Goal: Task Accomplishment & Management: Manage account settings

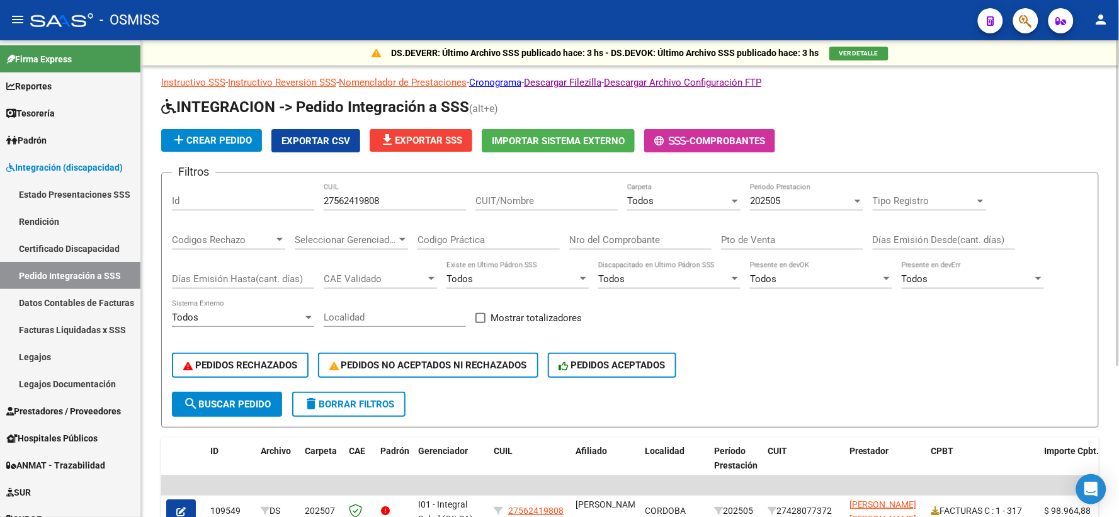
scroll to position [221, 0]
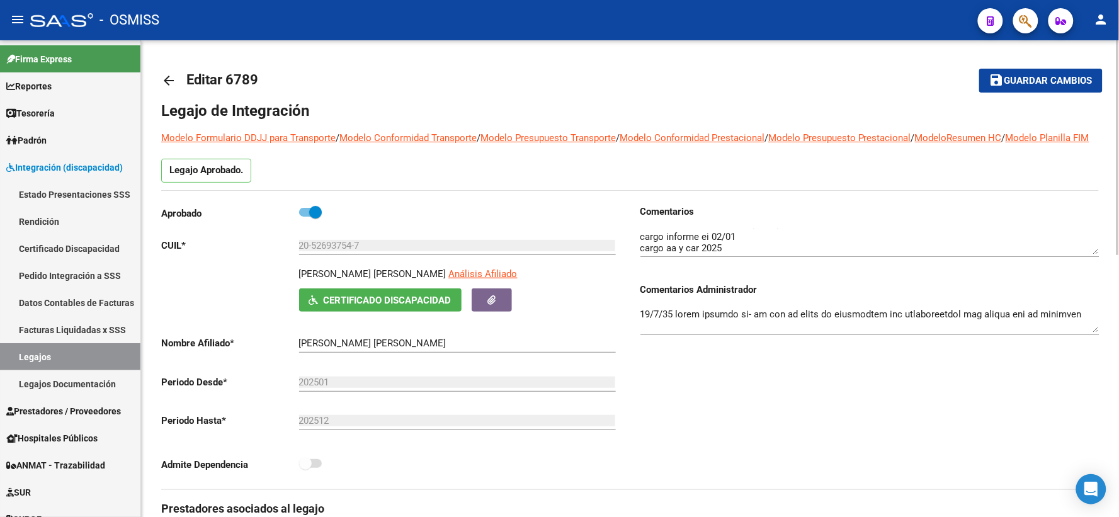
click at [168, 76] on mat-icon "arrow_back" at bounding box center [168, 80] width 15 height 15
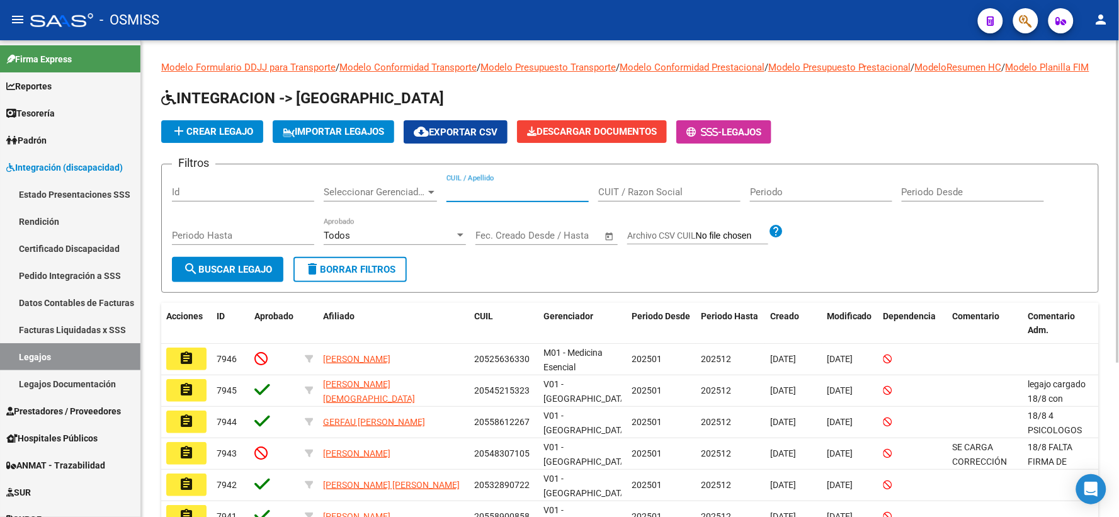
paste input "20494199123"
type input "20494199123"
click at [202, 275] on span "search Buscar Legajo" at bounding box center [227, 269] width 89 height 11
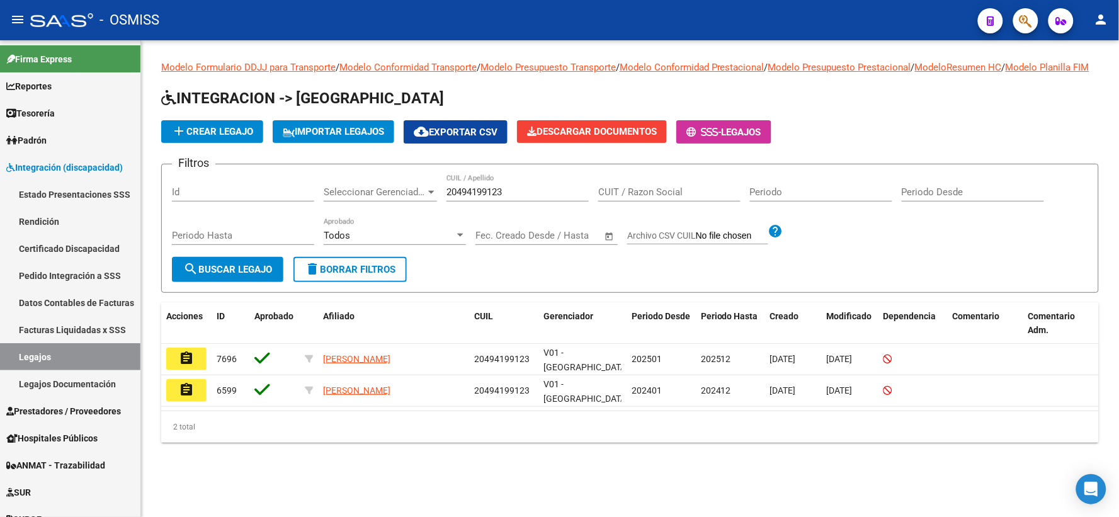
drag, startPoint x: 181, startPoint y: 372, endPoint x: 268, endPoint y: 361, distance: 88.2
click at [181, 366] on mat-icon "assignment" at bounding box center [186, 358] width 15 height 15
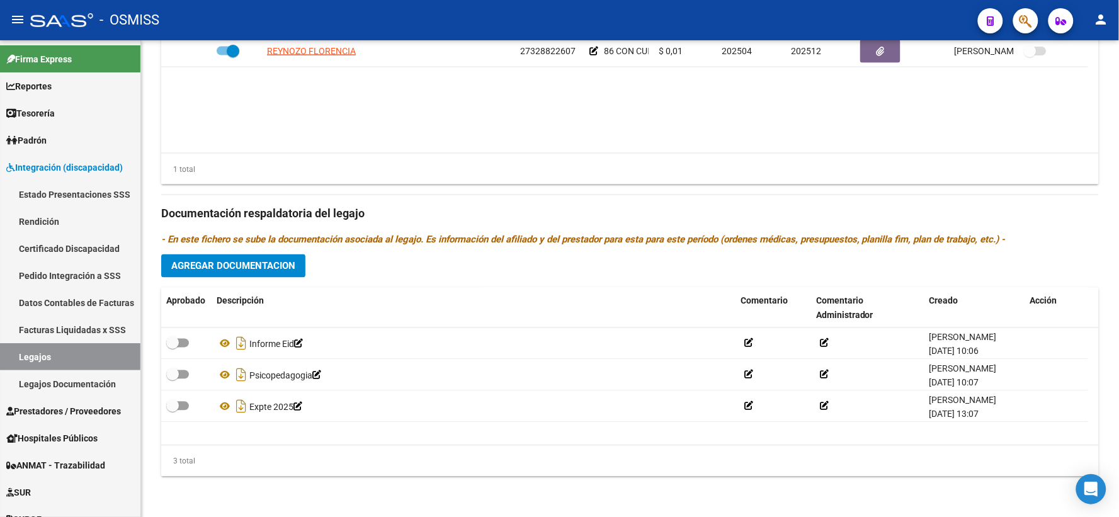
scroll to position [581, 0]
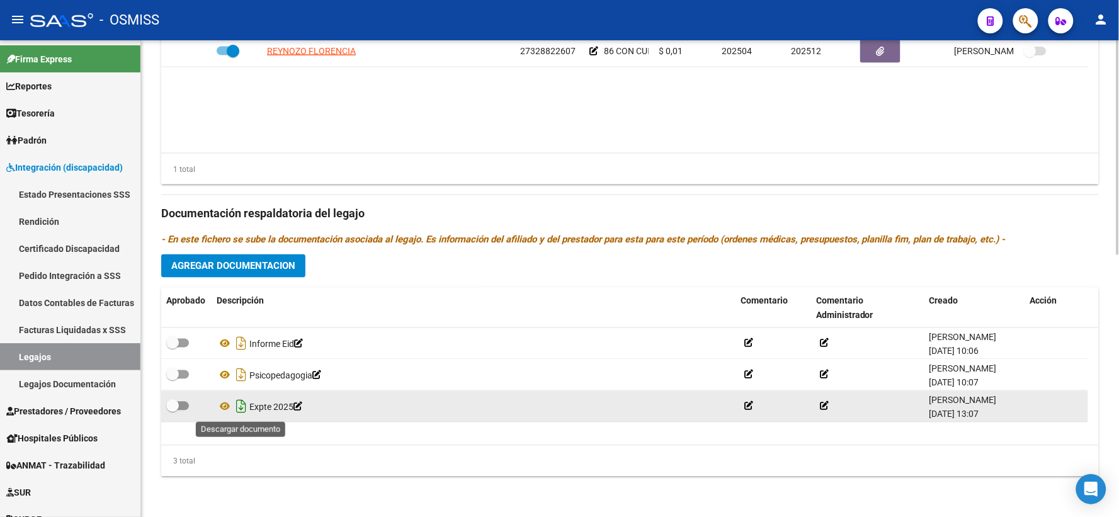
click at [240, 406] on icon "Descargar documento" at bounding box center [241, 407] width 16 height 20
click at [902, 99] on datatable-body "REYNOZO FLORENCIA 27328822607 86 CON CUE 00061078200 (97) $ 0,01 202504 202512 …" at bounding box center [629, 94] width 937 height 117
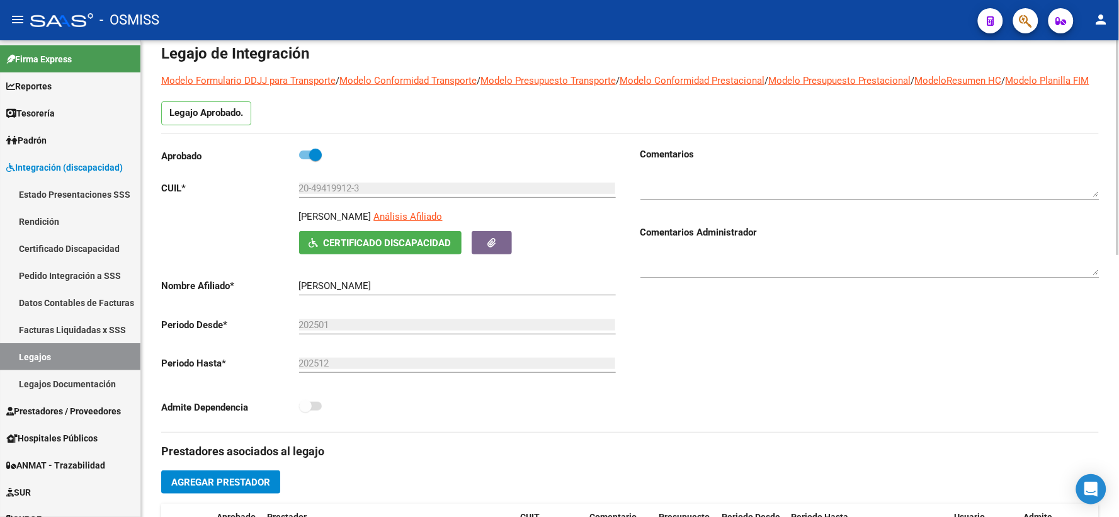
scroll to position [0, 0]
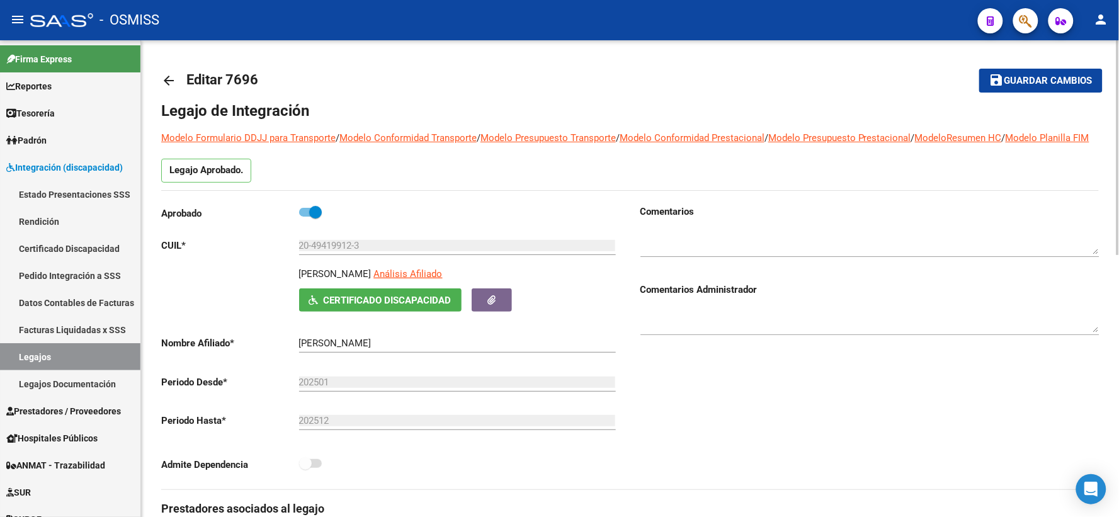
click at [1047, 76] on span "Guardar cambios" at bounding box center [1048, 81] width 88 height 11
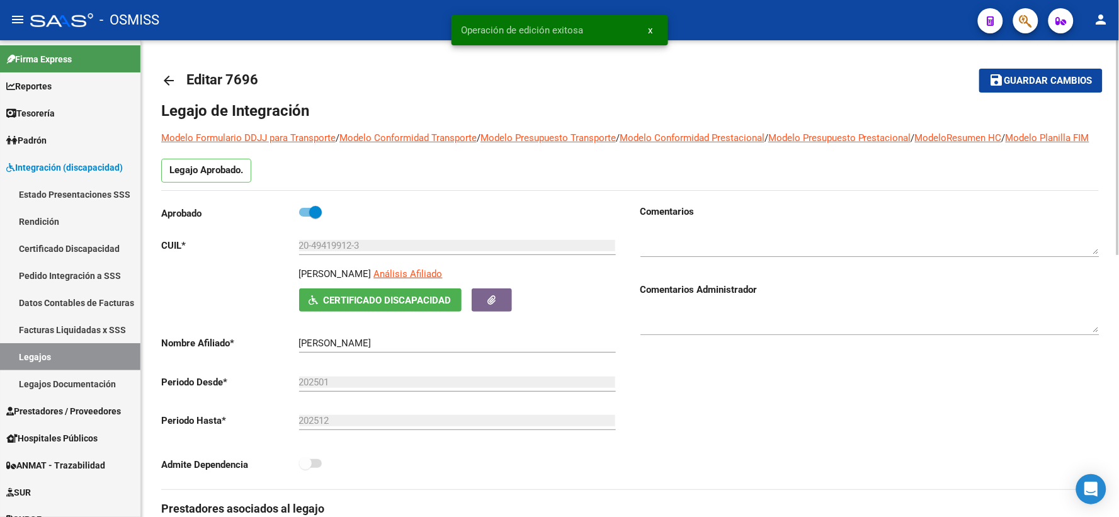
click at [166, 76] on mat-icon "arrow_back" at bounding box center [168, 80] width 15 height 15
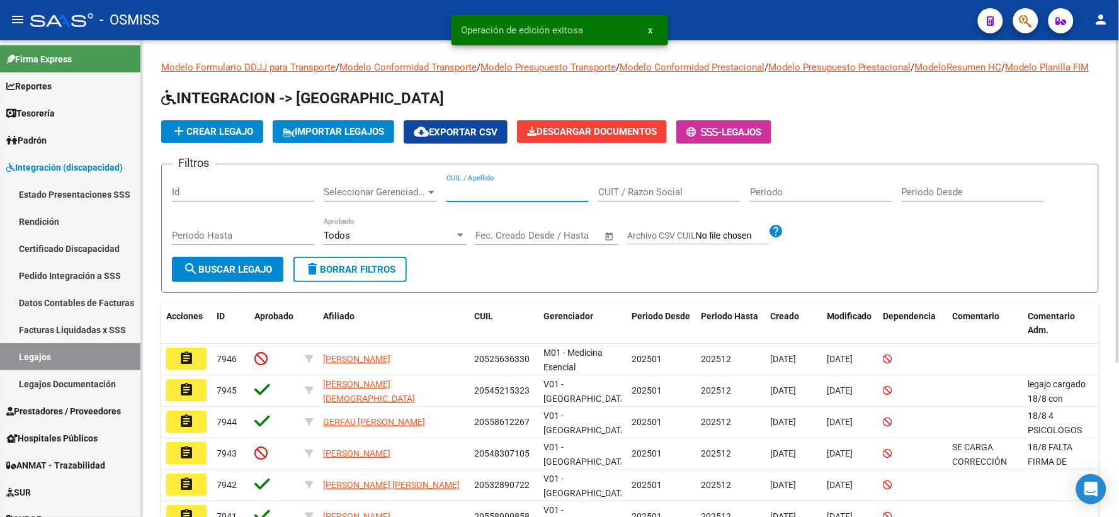
click at [479, 198] on input "CUIL / Apellido" at bounding box center [517, 191] width 142 height 11
paste input "27569501313"
type input "27569501313"
click at [203, 275] on span "search Buscar Legajo" at bounding box center [227, 269] width 89 height 11
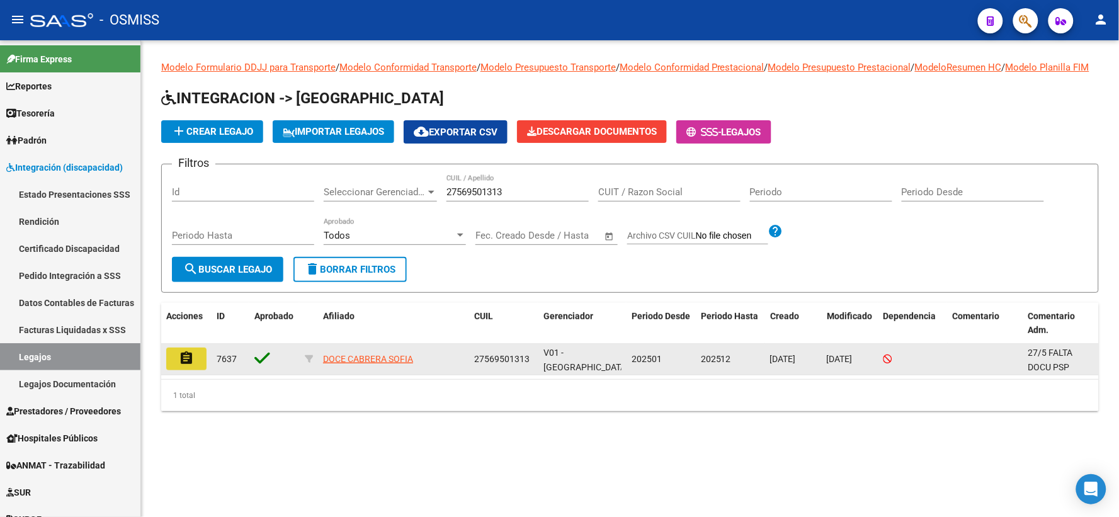
click at [190, 366] on mat-icon "assignment" at bounding box center [186, 358] width 15 height 15
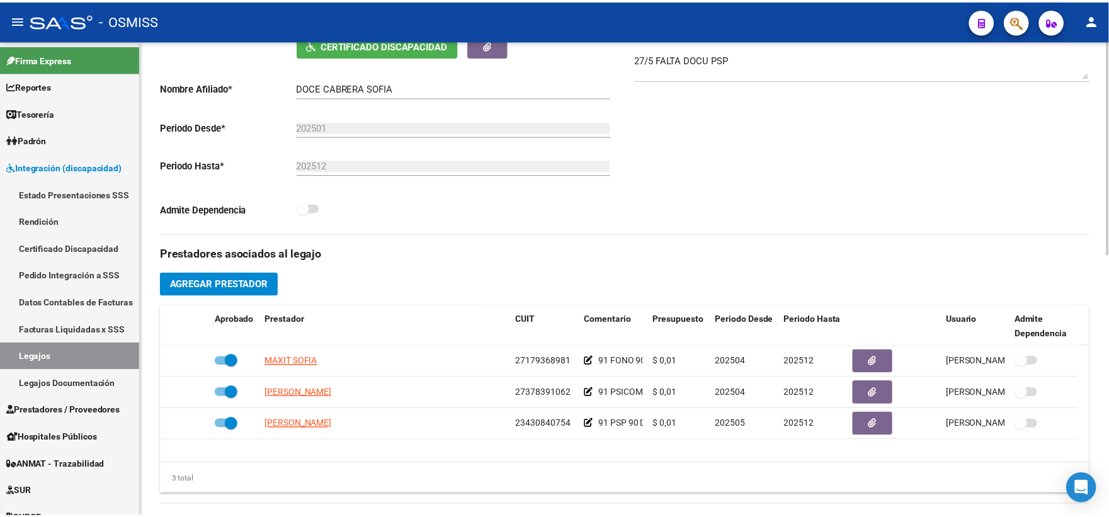
scroll to position [279, 0]
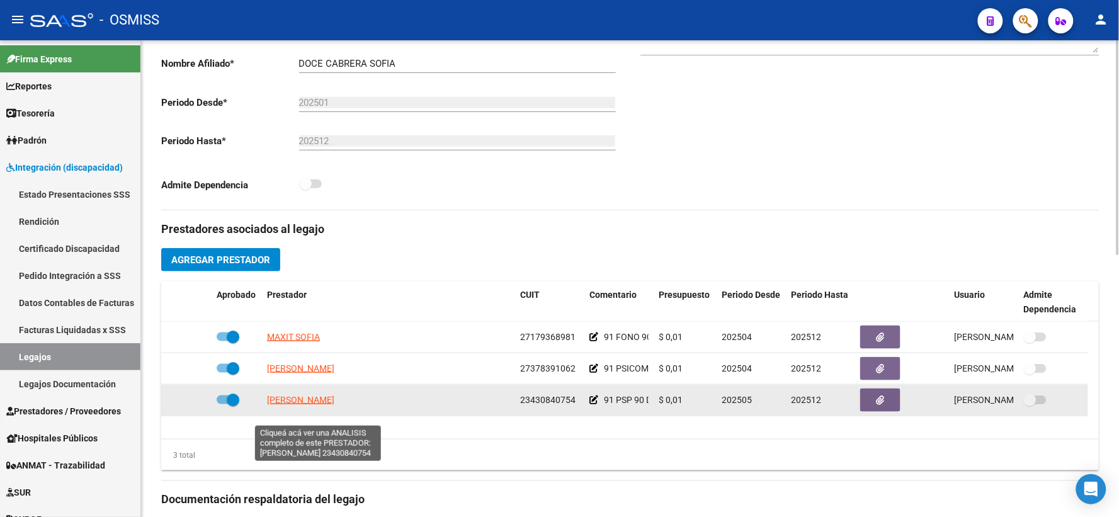
click at [332, 405] on span "[PERSON_NAME]" at bounding box center [300, 400] width 67 height 10
type textarea "23430840754"
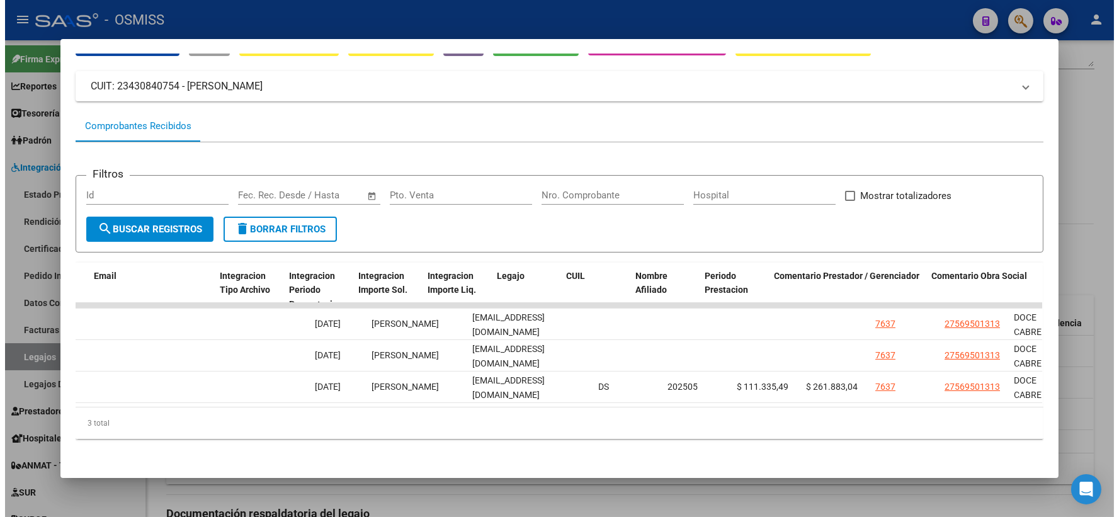
scroll to position [0, 1752]
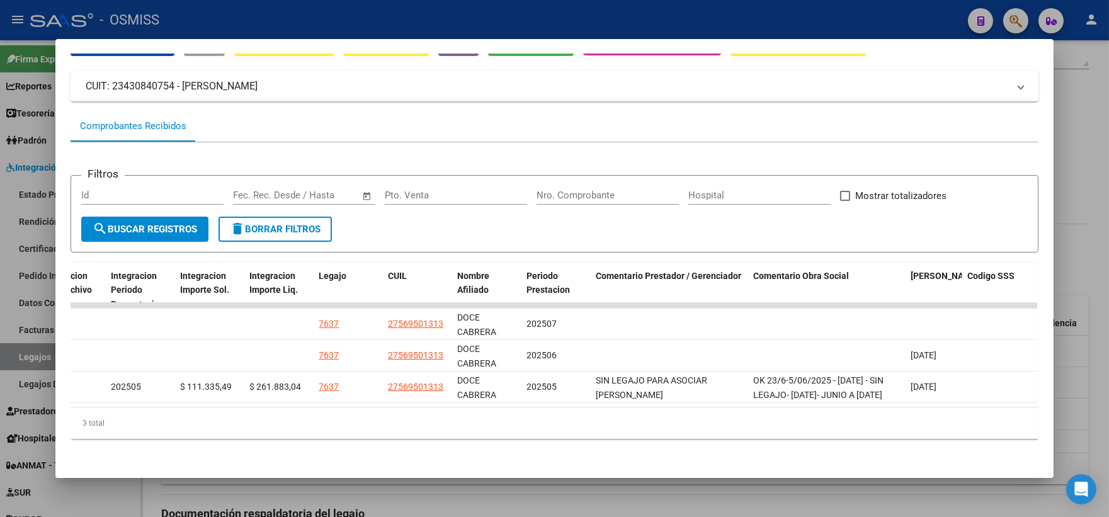
click at [1071, 161] on div at bounding box center [554, 258] width 1109 height 517
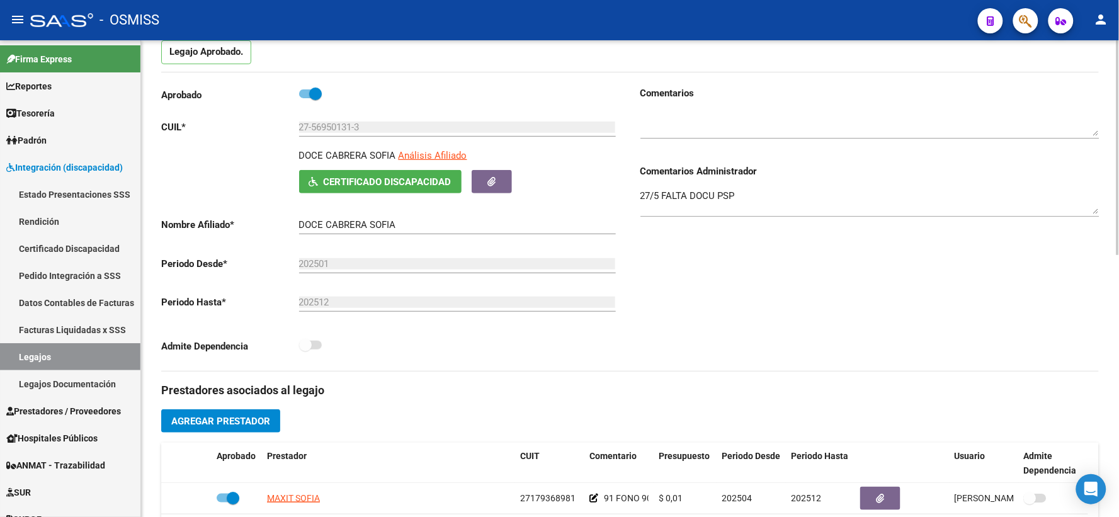
scroll to position [0, 0]
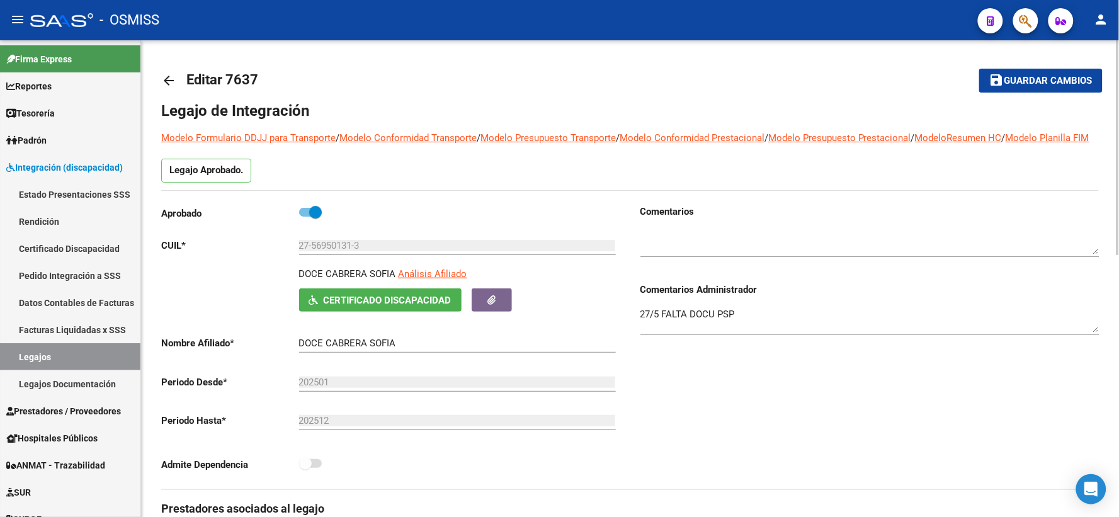
click at [1027, 79] on span "Guardar cambios" at bounding box center [1048, 81] width 88 height 11
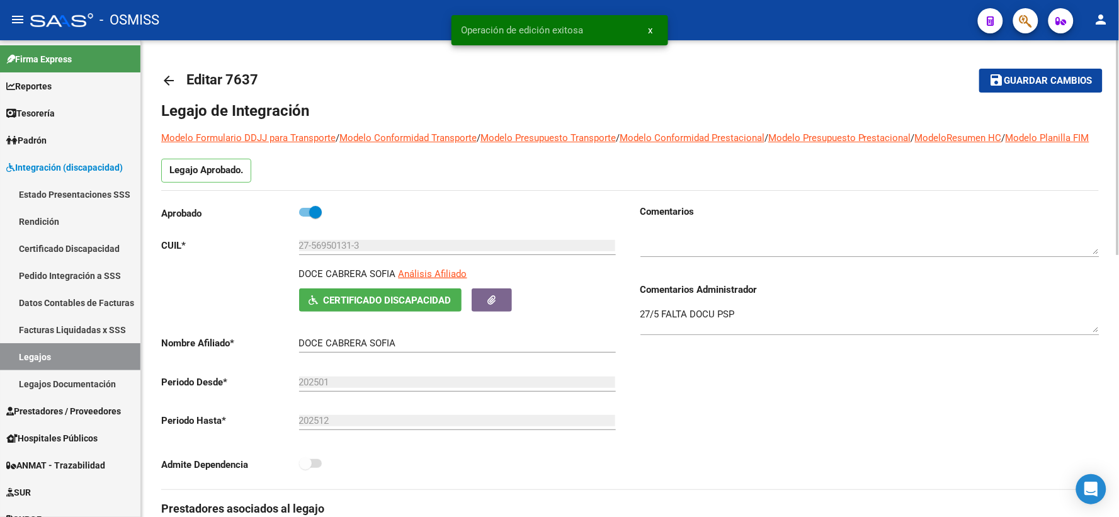
click at [171, 79] on mat-icon "arrow_back" at bounding box center [168, 80] width 15 height 15
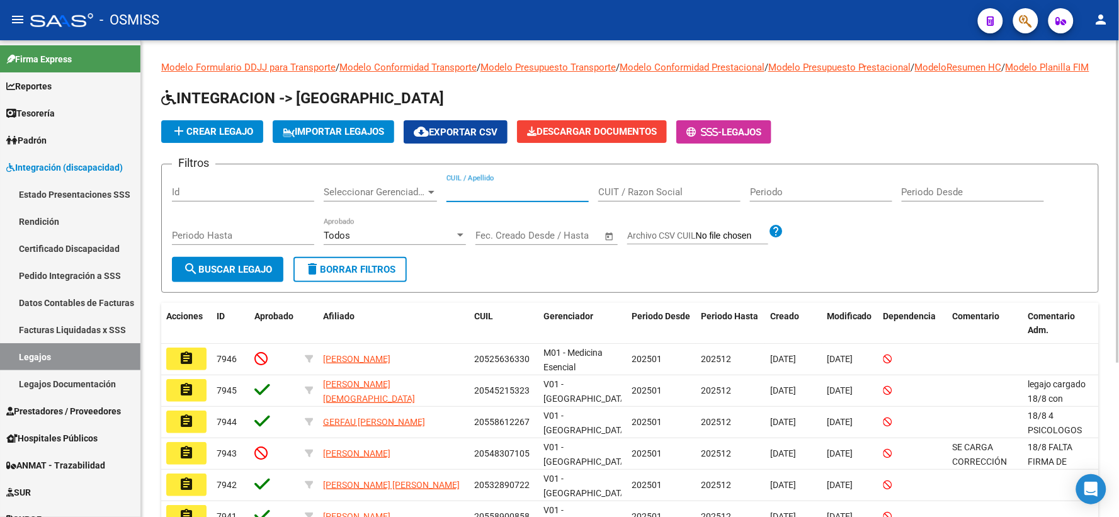
click at [530, 198] on input "CUIL / Apellido" at bounding box center [517, 191] width 142 height 11
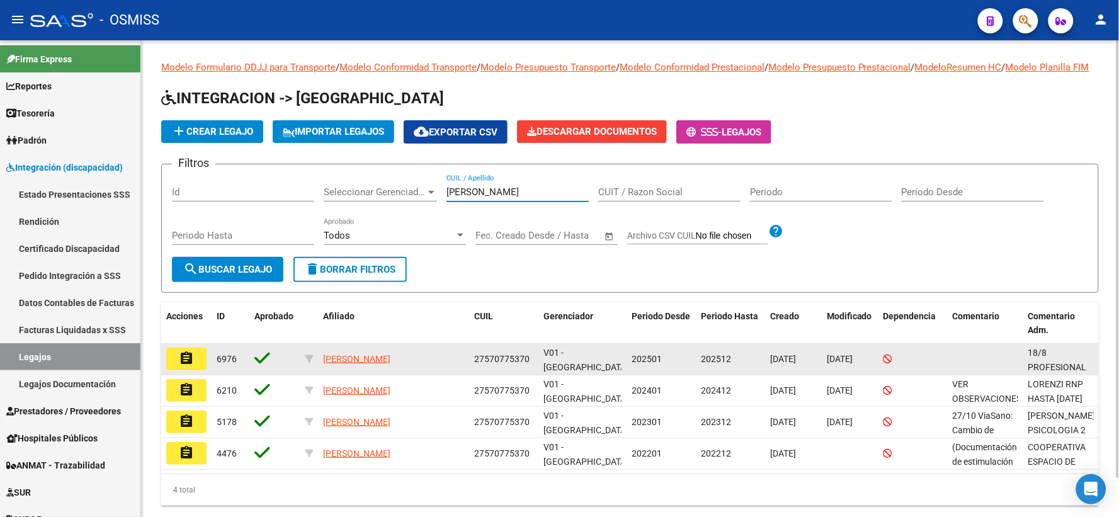
type input "sanchez benj"
click at [189, 366] on mat-icon "assignment" at bounding box center [186, 358] width 15 height 15
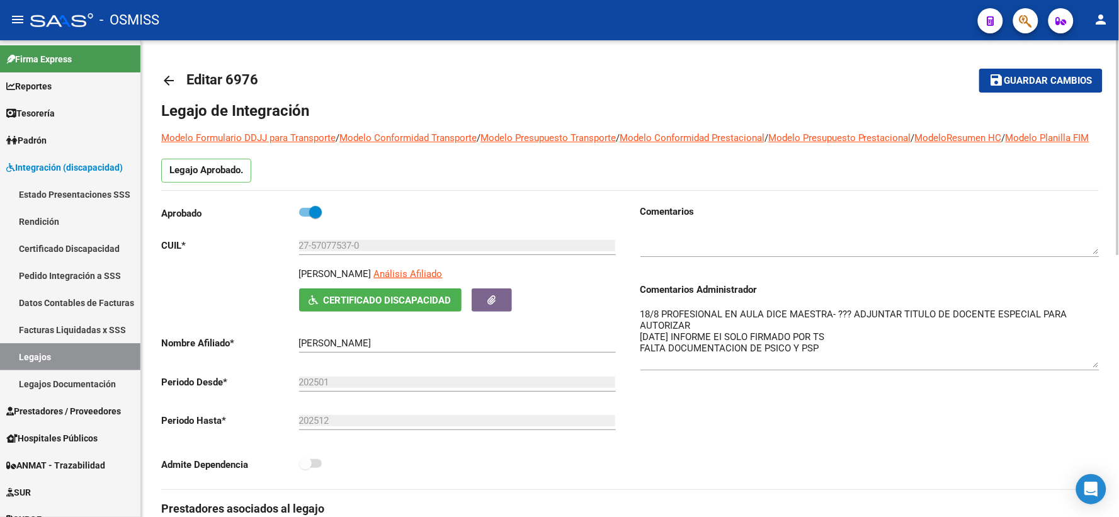
drag, startPoint x: 1092, startPoint y: 342, endPoint x: 1108, endPoint y: 378, distance: 39.2
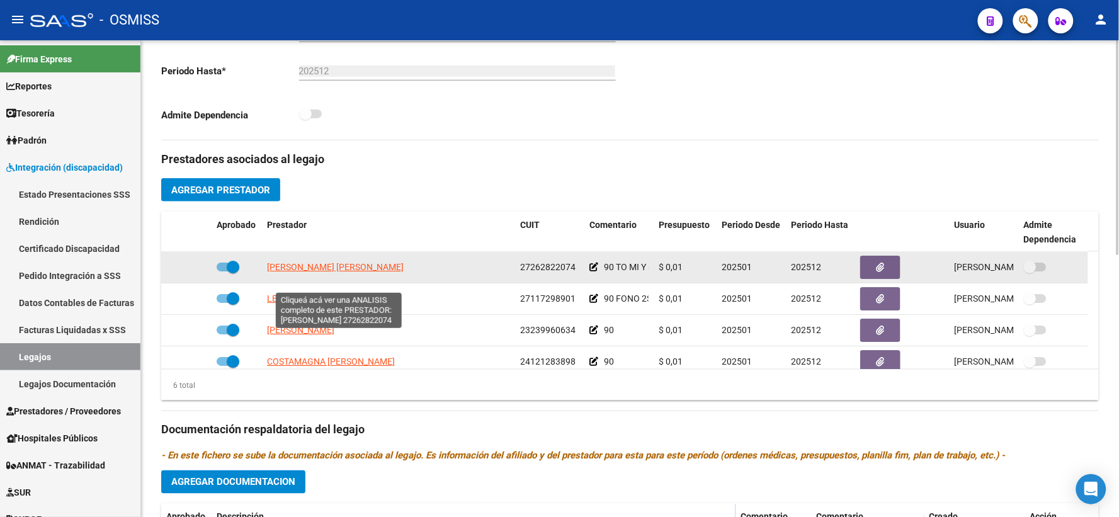
click at [319, 272] on span "[PERSON_NAME] [PERSON_NAME]" at bounding box center [335, 267] width 137 height 10
type textarea "27262822074"
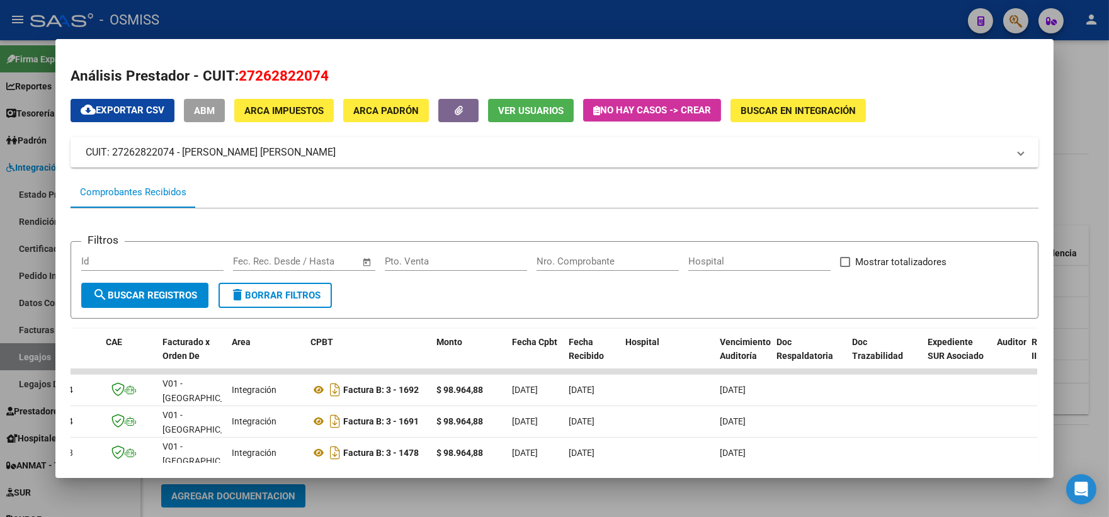
click at [104, 108] on span "cloud_download Exportar CSV" at bounding box center [123, 109] width 84 height 11
click at [1073, 89] on div at bounding box center [554, 258] width 1109 height 517
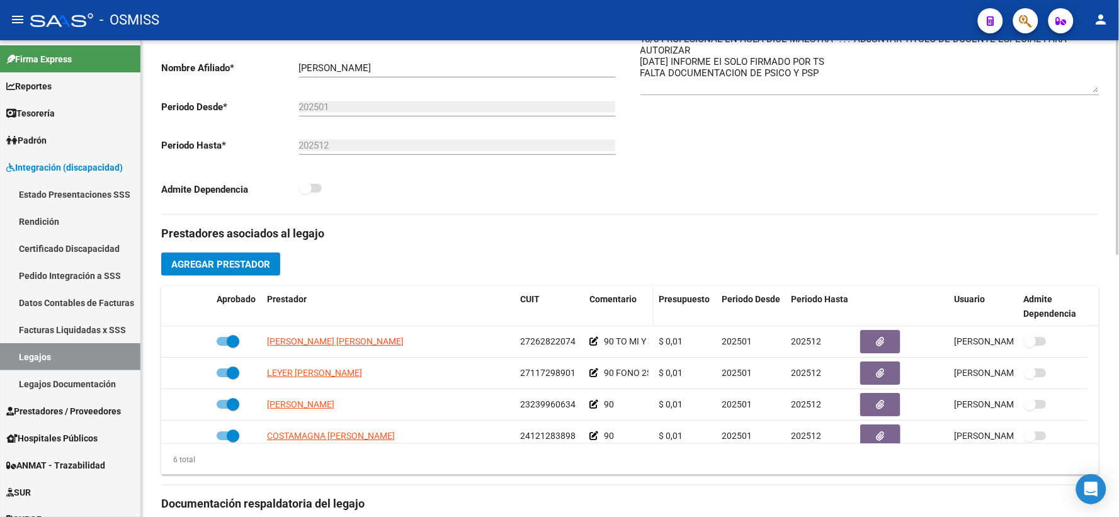
scroll to position [279, 0]
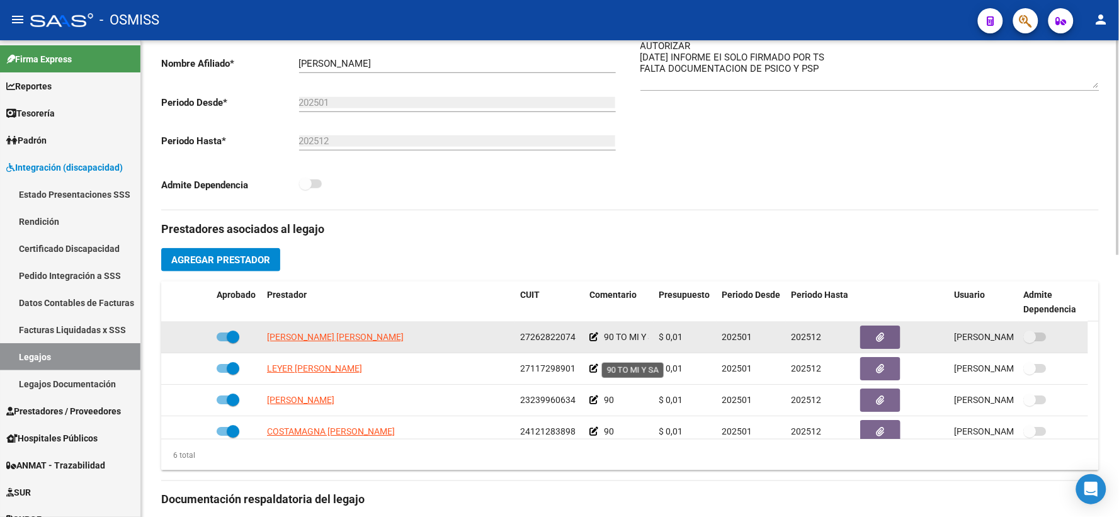
click at [624, 342] on span "90 TO MI Y SA" at bounding box center [631, 337] width 55 height 10
click at [593, 341] on icon at bounding box center [593, 336] width 9 height 9
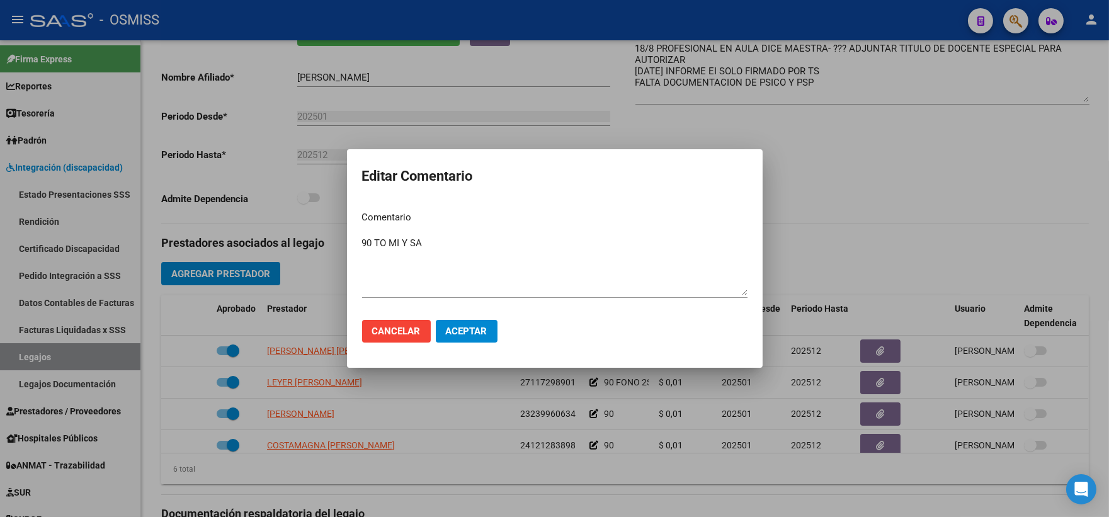
drag, startPoint x: 841, startPoint y: 234, endPoint x: 808, endPoint y: 419, distance: 188.7
click at [841, 234] on div at bounding box center [554, 258] width 1109 height 517
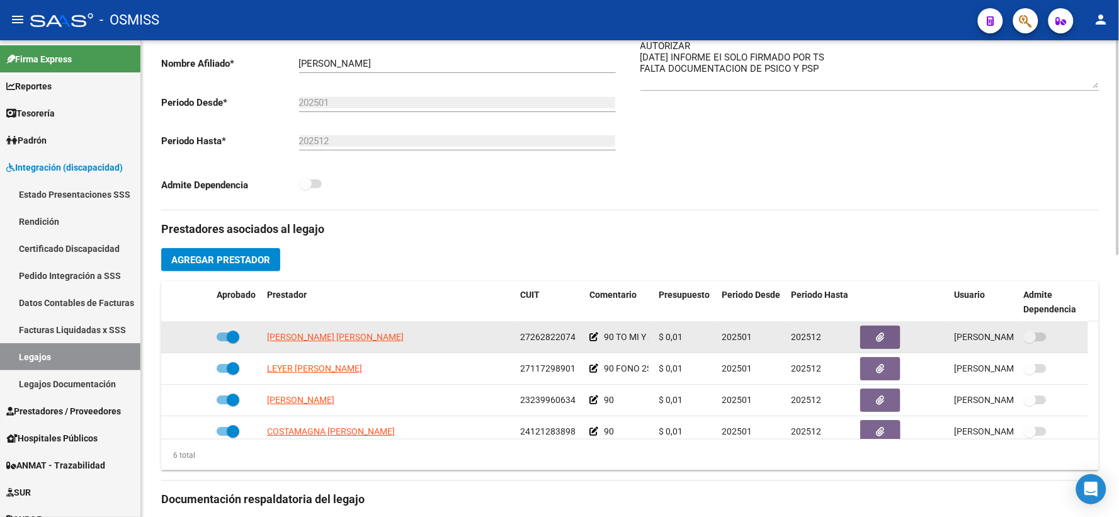
click at [538, 342] on span "27262822074" at bounding box center [547, 337] width 55 height 10
copy span "27262822074"
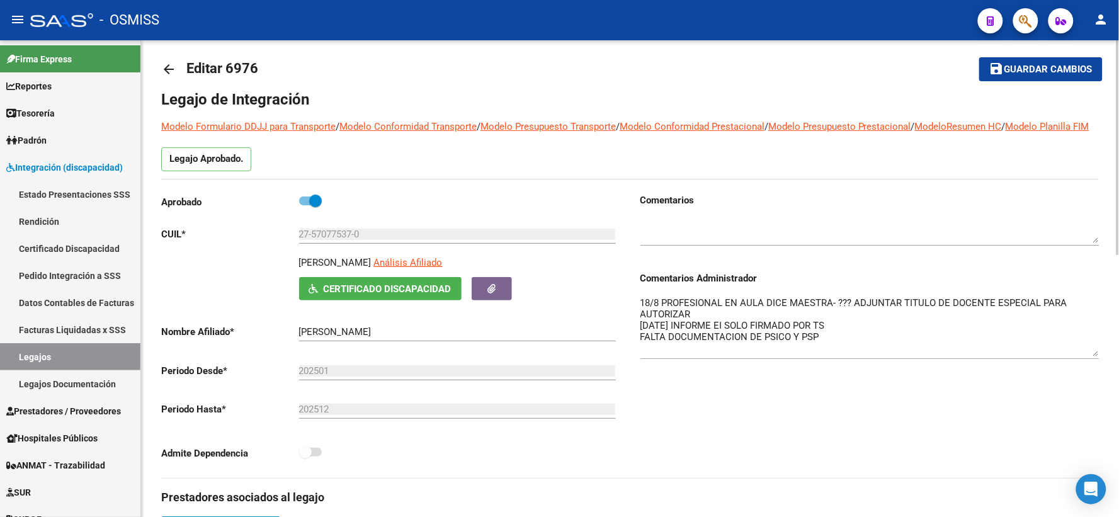
scroll to position [0, 0]
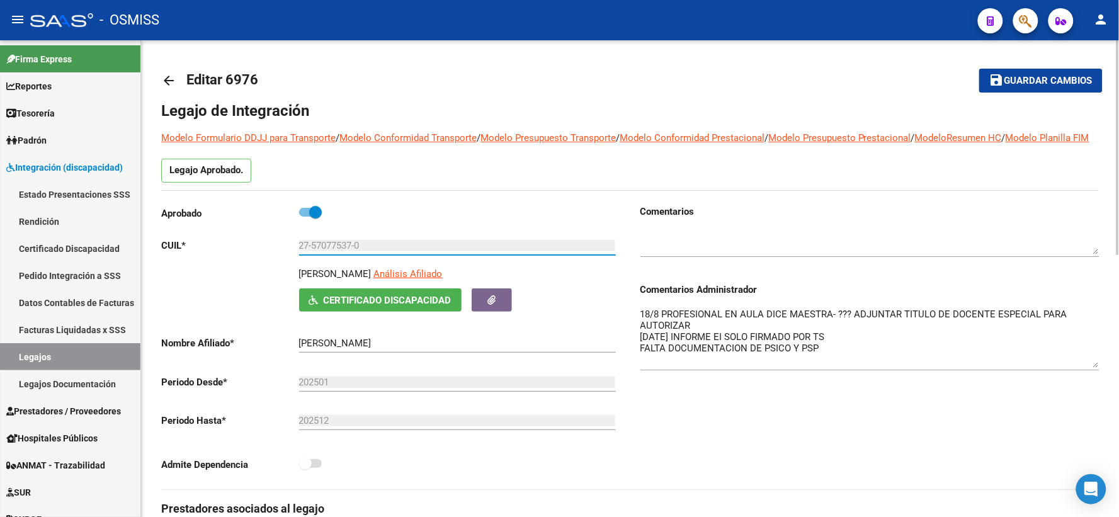
click at [343, 251] on input "27-57077537-0" at bounding box center [457, 245] width 317 height 11
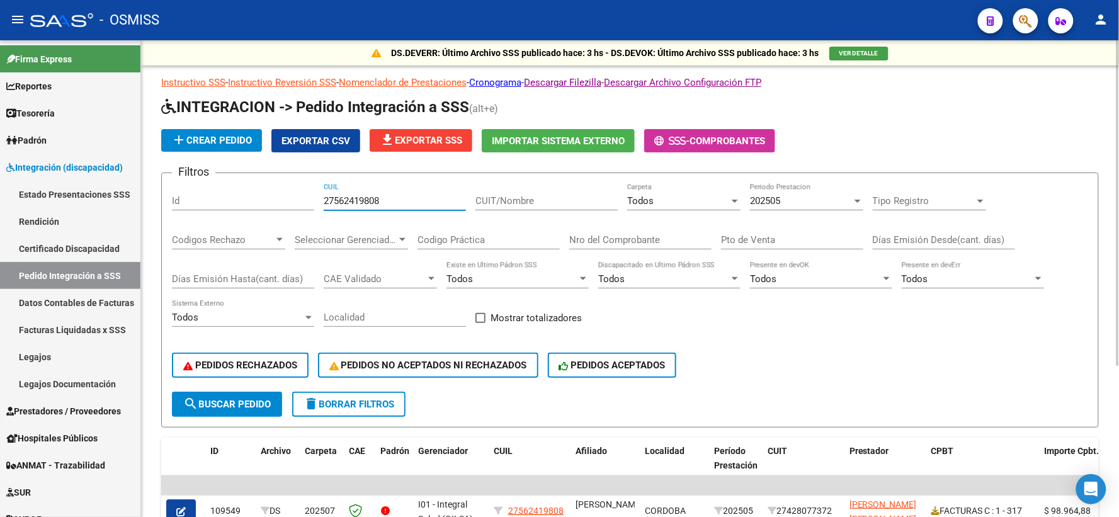
drag, startPoint x: 405, startPoint y: 201, endPoint x: 263, endPoint y: 200, distance: 141.6
click at [263, 200] on div "Filtros Id 27562419808 CUIL CUIT/Nombre Todos Carpeta 202505 Periodo Prestacion…" at bounding box center [630, 287] width 916 height 208
paste input "27569501313"
type input "27569501313"
click at [855, 198] on div at bounding box center [857, 201] width 11 height 10
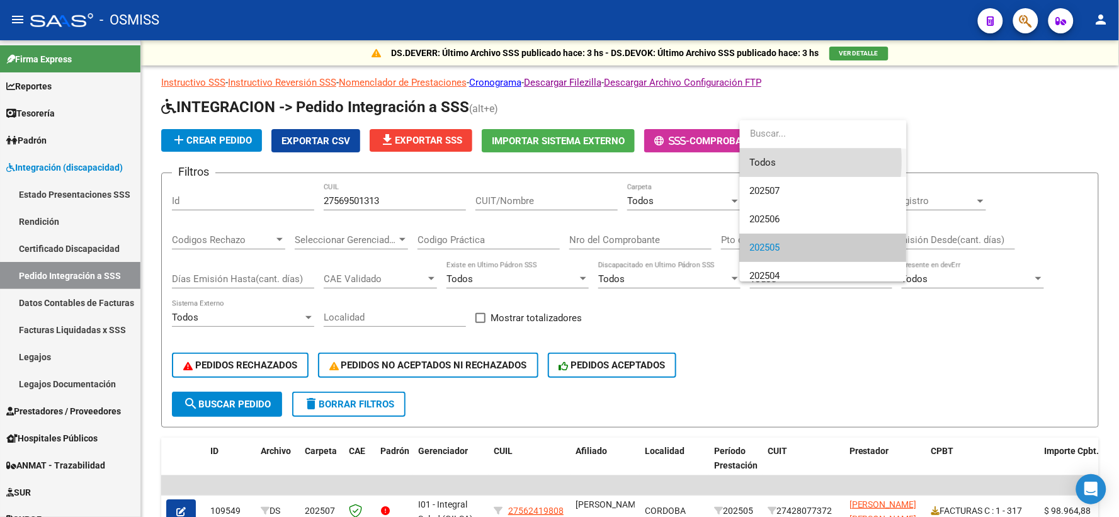
click at [765, 161] on span "Todos" at bounding box center [823, 163] width 147 height 28
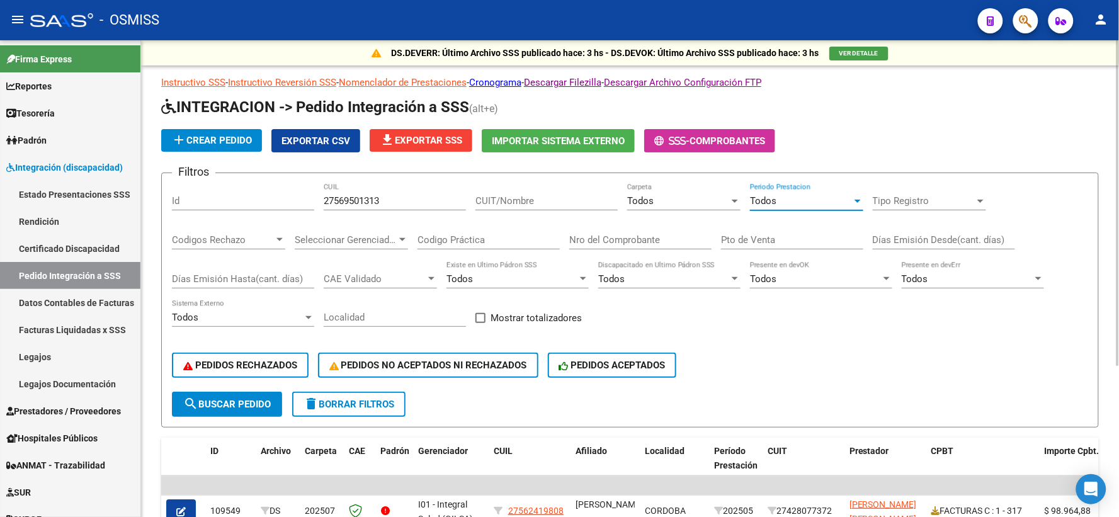
drag, startPoint x: 225, startPoint y: 400, endPoint x: 256, endPoint y: 398, distance: 31.5
click at [228, 400] on span "search Buscar Pedido" at bounding box center [226, 403] width 87 height 11
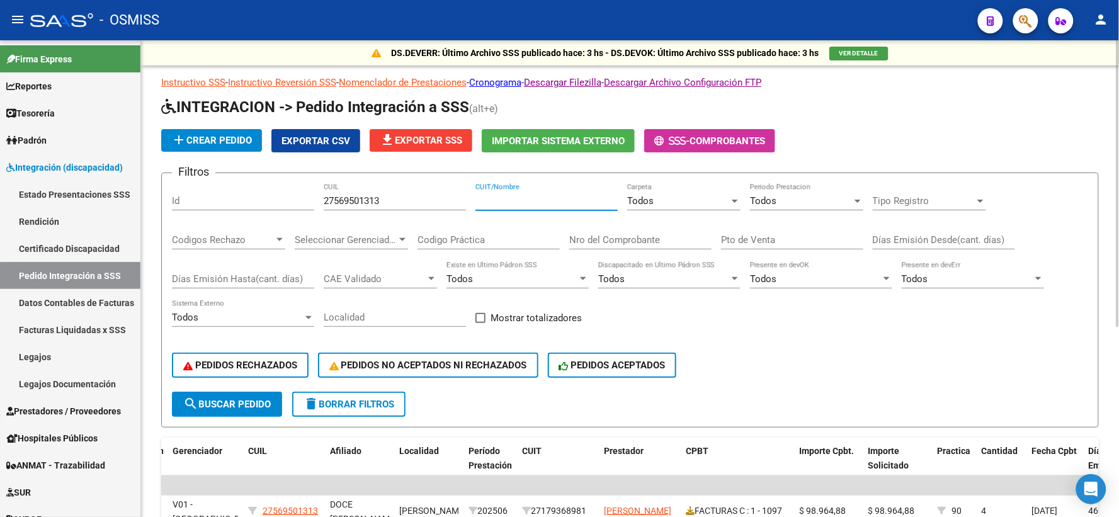
click at [529, 203] on input "CUIT/Nombre" at bounding box center [546, 200] width 142 height 11
paste input "23430840754"
type input "23430840754"
click at [205, 406] on span "search Buscar Pedido" at bounding box center [226, 403] width 87 height 11
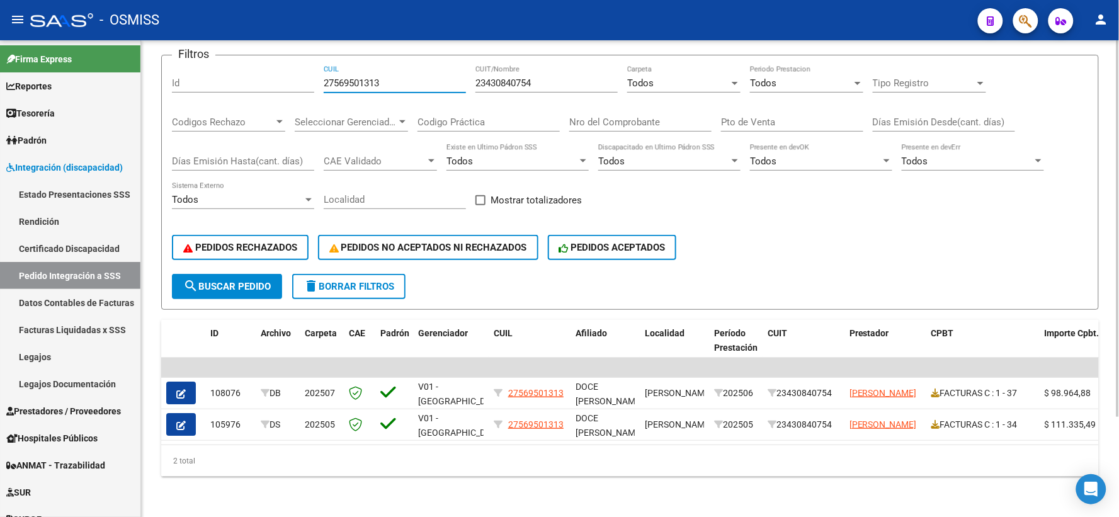
click at [370, 77] on input "27569501313" at bounding box center [395, 82] width 142 height 11
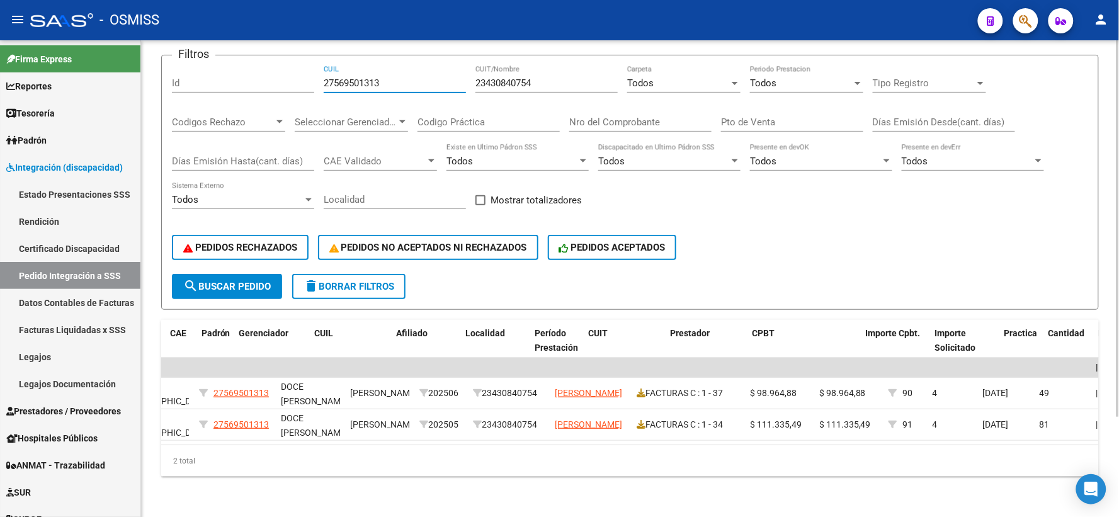
scroll to position [0, 167]
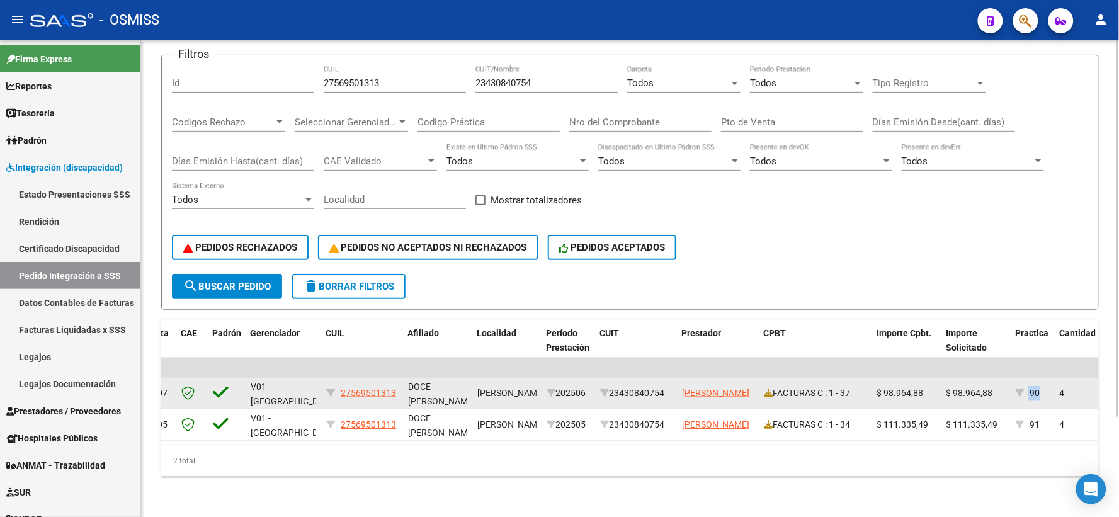
drag, startPoint x: 1029, startPoint y: 381, endPoint x: 1043, endPoint y: 379, distance: 14.7
click at [1043, 386] on div "90" at bounding box center [1032, 393] width 34 height 14
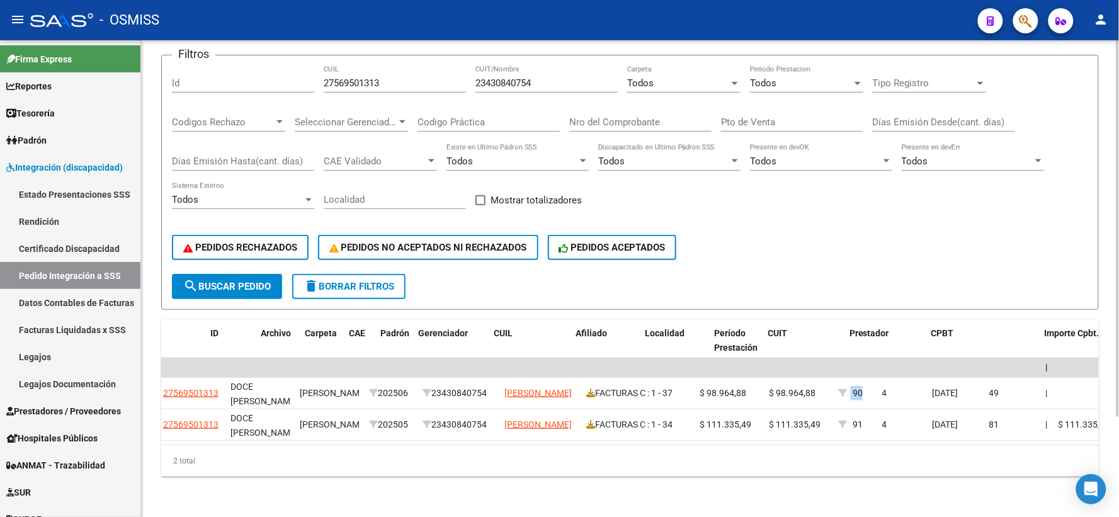
scroll to position [0, 0]
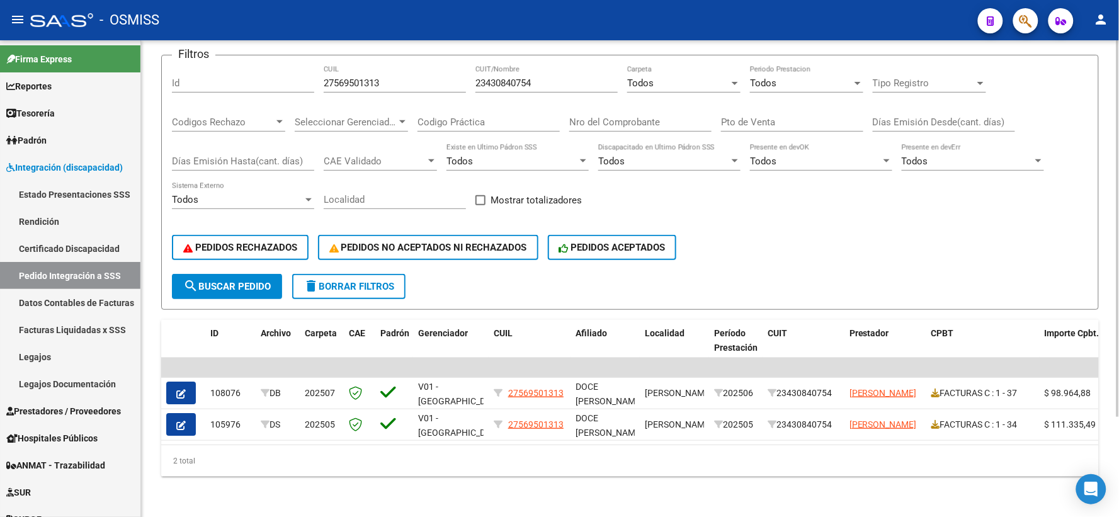
click at [512, 77] on input "23430840754" at bounding box center [546, 82] width 142 height 11
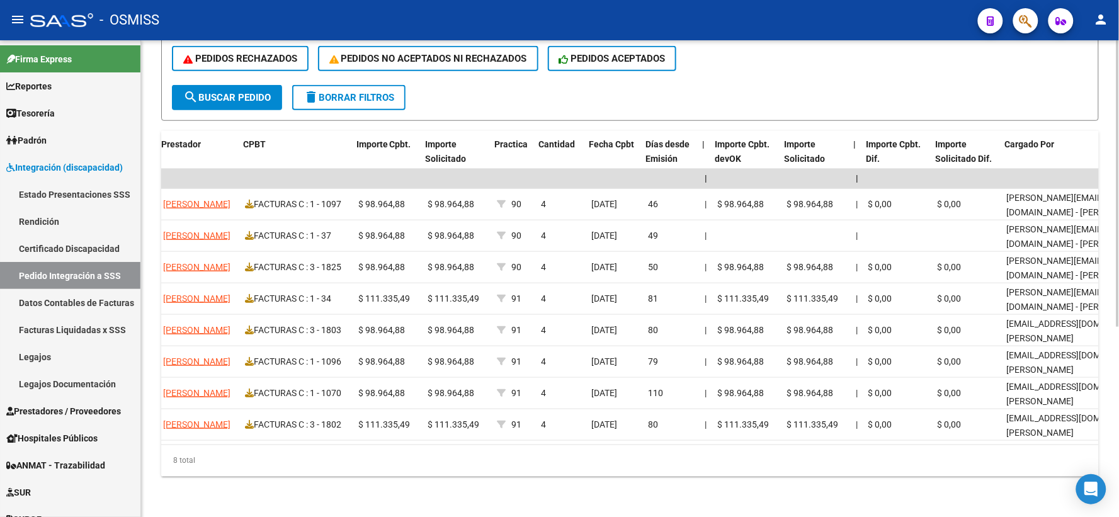
scroll to position [0, 688]
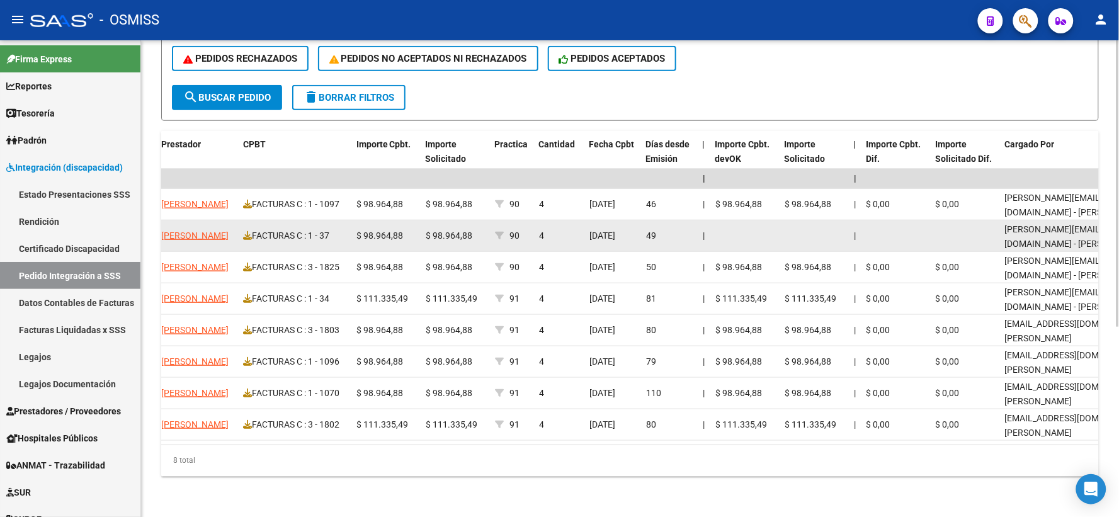
click at [605, 230] on span "[DATE]" at bounding box center [602, 235] width 26 height 10
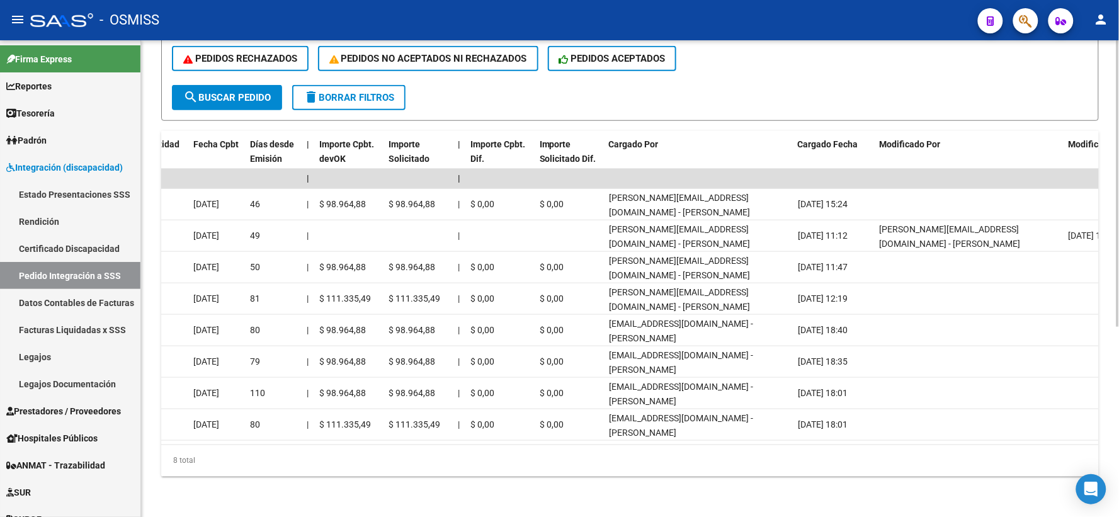
scroll to position [0, 1086]
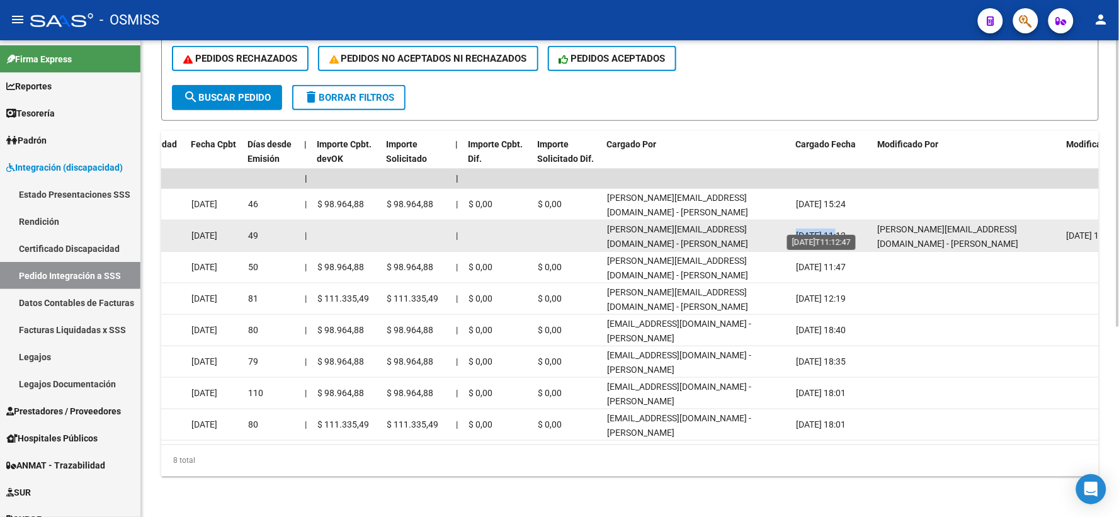
drag, startPoint x: 795, startPoint y: 225, endPoint x: 842, endPoint y: 224, distance: 47.2
click at [842, 230] on span "[DATE] 11:12" at bounding box center [821, 235] width 50 height 10
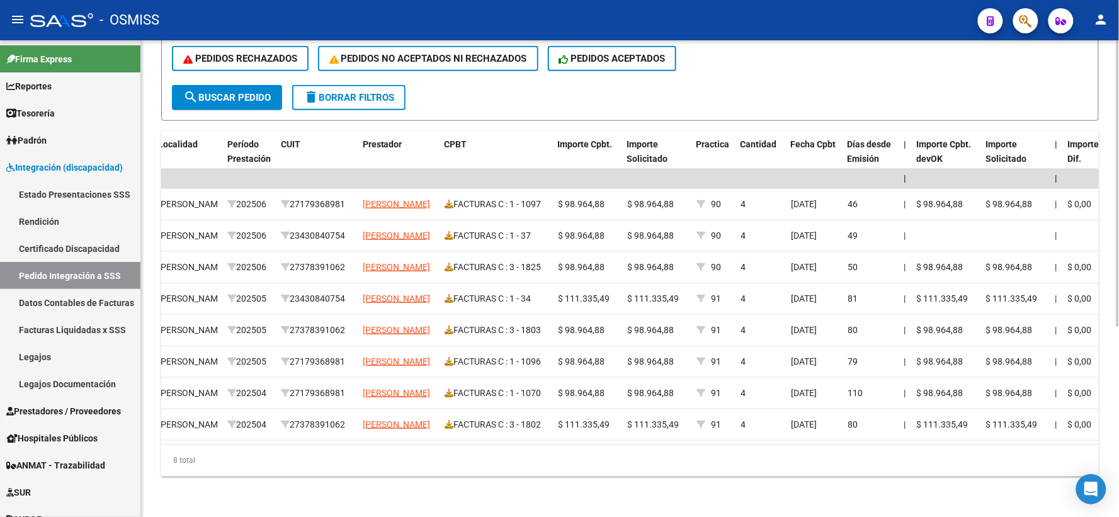
scroll to position [0, 485]
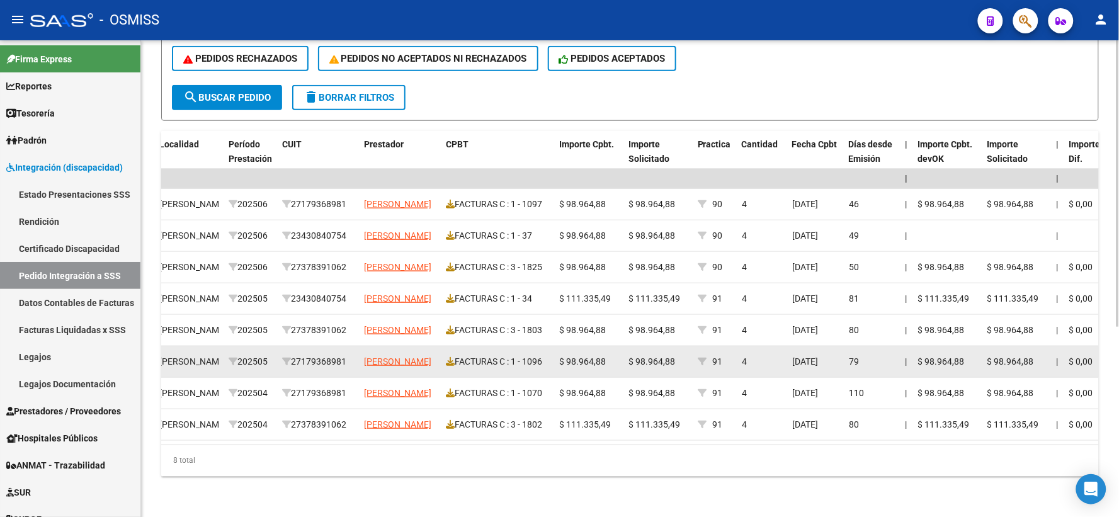
drag, startPoint x: 264, startPoint y: 285, endPoint x: 266, endPoint y: 345, distance: 60.4
click at [266, 345] on datatable-scroller "| | 109437 DS 202507 V01 - [PERSON_NAME] 27569501313 DOCE [PERSON_NAME] , [PERS…" at bounding box center [144, 305] width 937 height 272
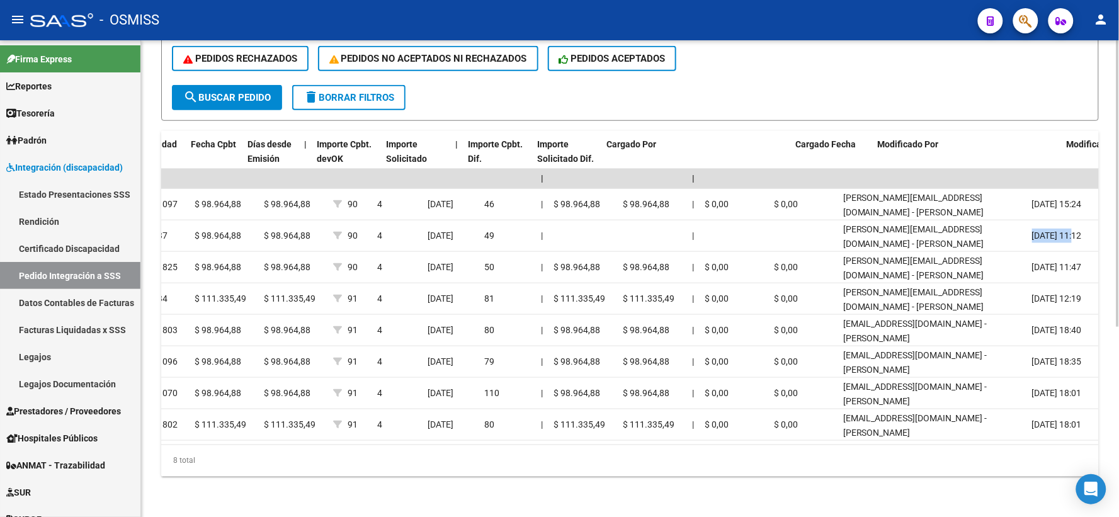
scroll to position [0, 1130]
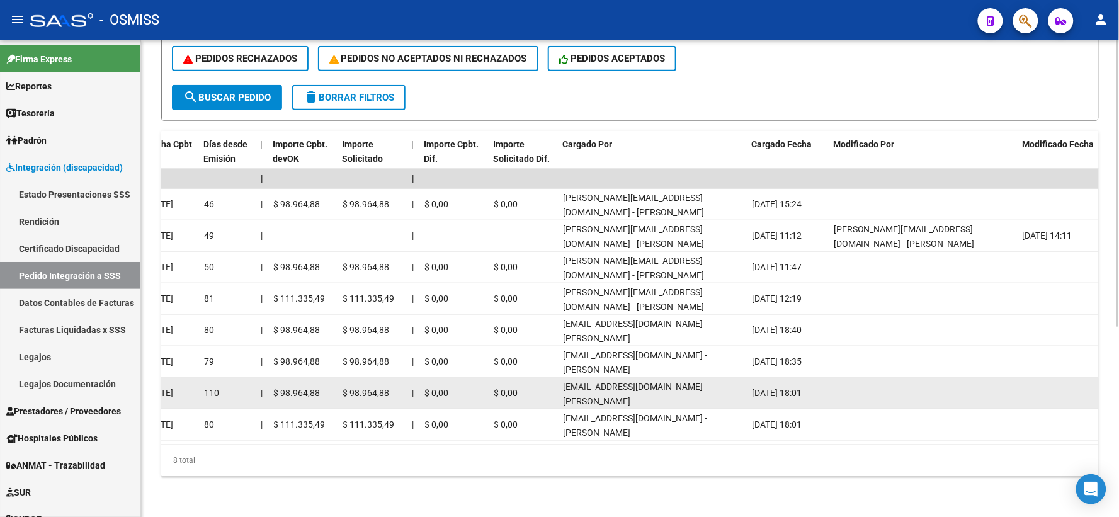
click at [873, 380] on datatable-body-cell at bounding box center [922, 393] width 189 height 31
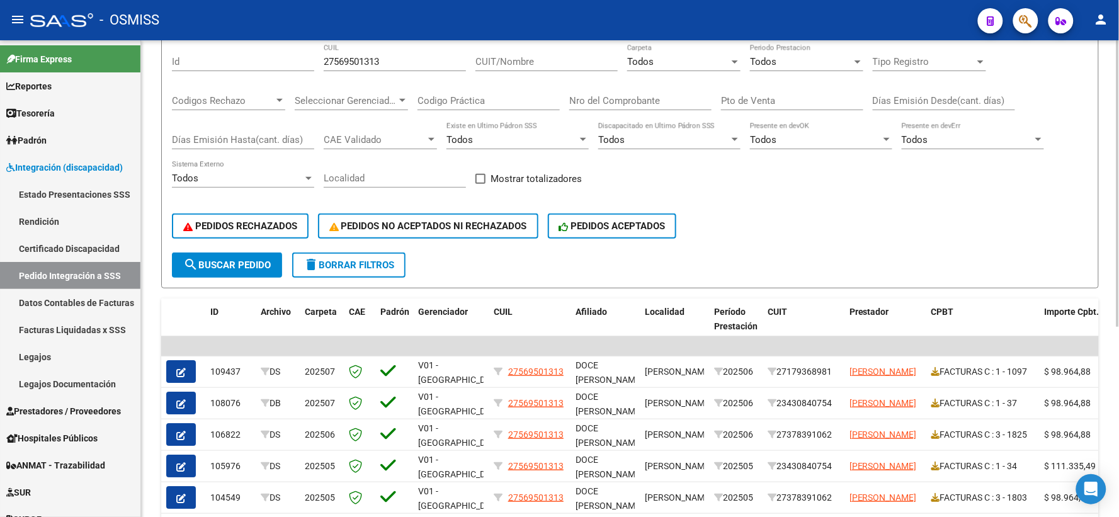
scroll to position [140, 0]
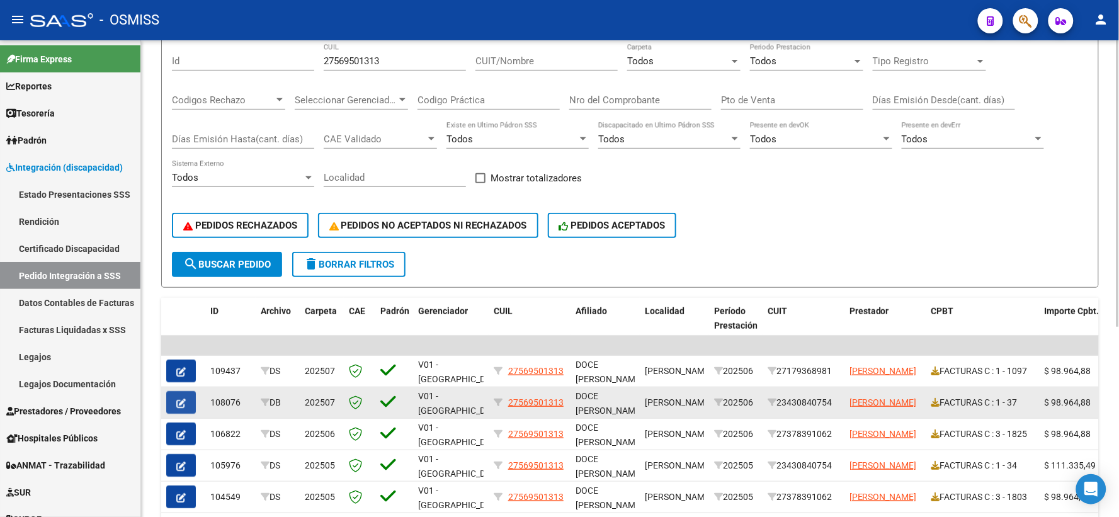
click at [184, 401] on icon "button" at bounding box center [180, 402] width 9 height 9
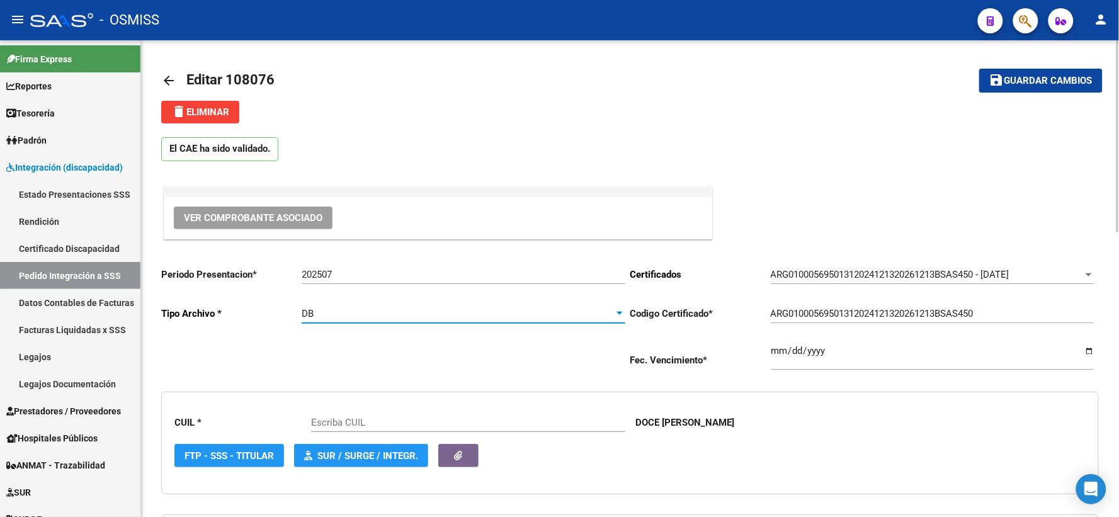
click at [326, 312] on div "DB" at bounding box center [458, 313] width 312 height 11
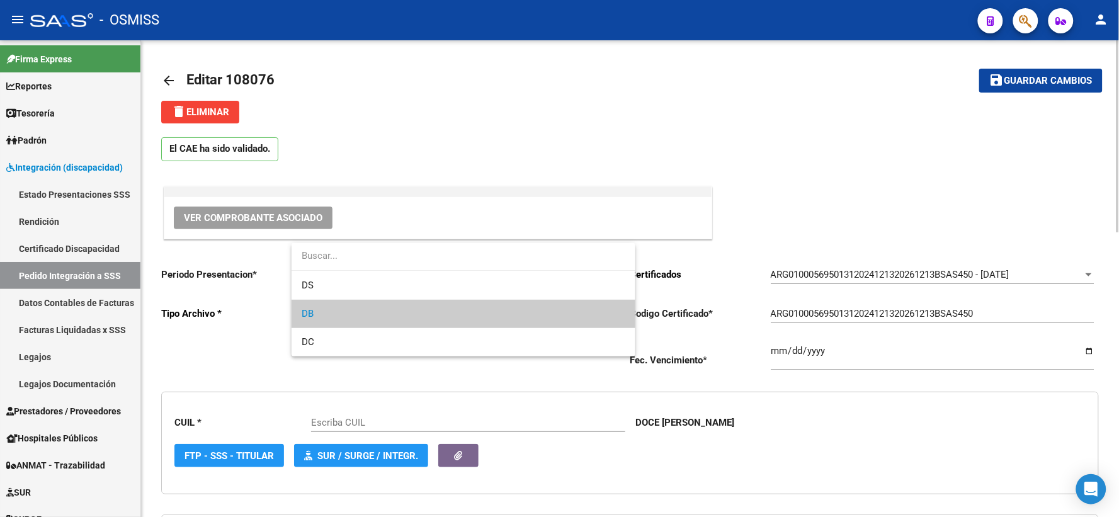
type input "27569501313"
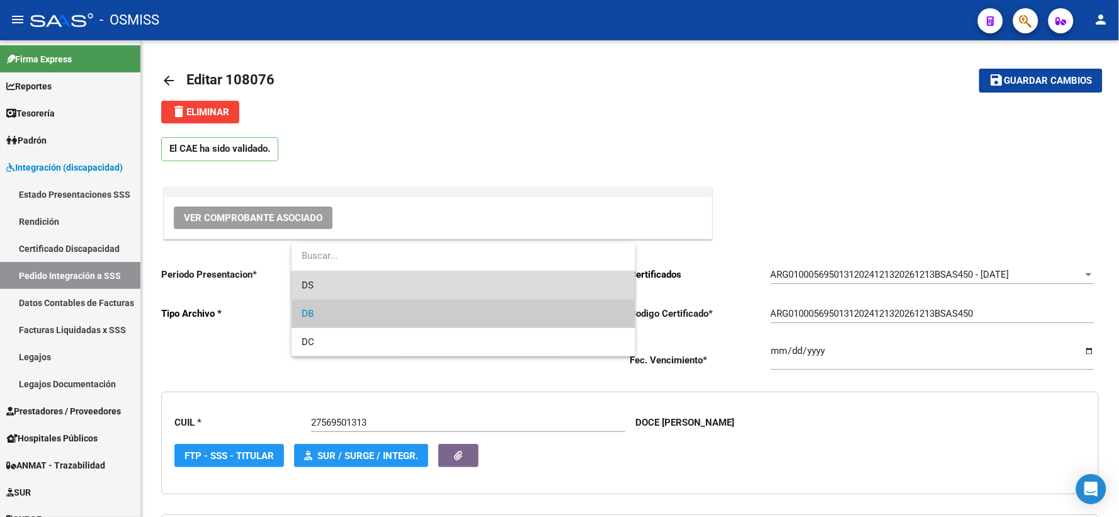
click at [326, 286] on span "DS" at bounding box center [464, 285] width 324 height 28
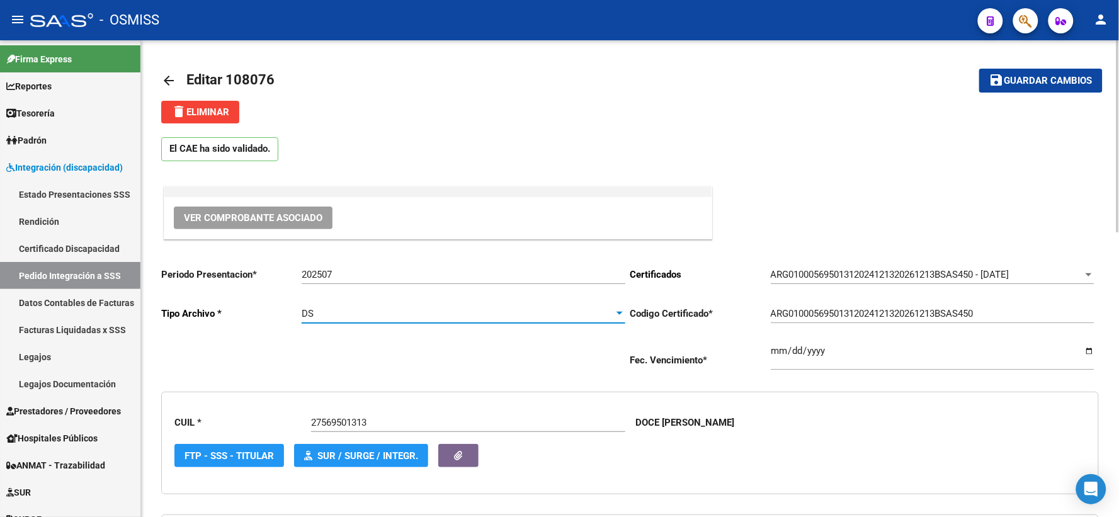
click at [1010, 85] on span "Guardar cambios" at bounding box center [1048, 81] width 88 height 11
click at [1062, 77] on span "Guardar cambios" at bounding box center [1048, 81] width 88 height 11
click at [1024, 76] on span "Guardar cambios" at bounding box center [1048, 81] width 88 height 11
click at [166, 78] on mat-icon "arrow_back" at bounding box center [168, 80] width 15 height 15
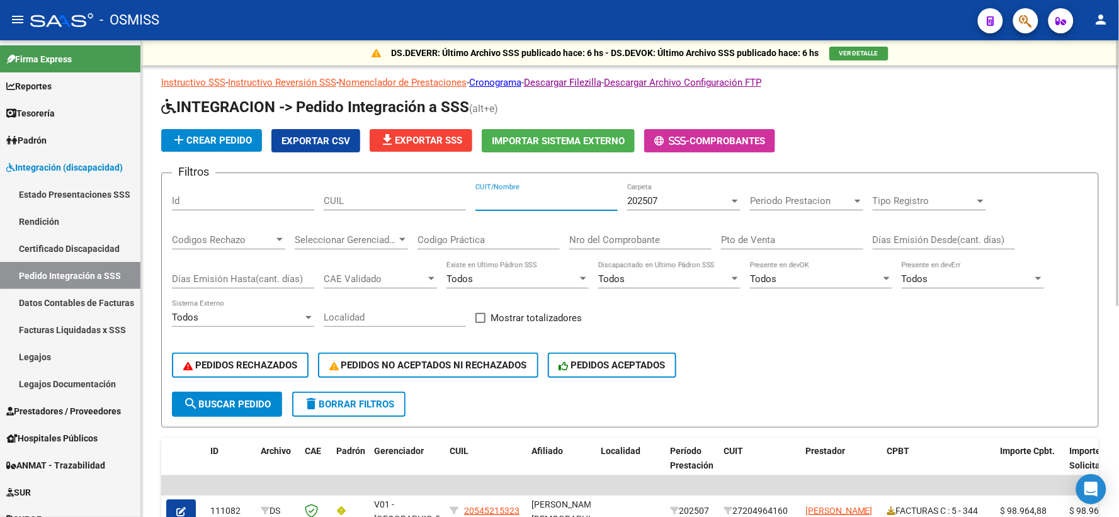
click at [531, 198] on input "CUIT/Nombre" at bounding box center [546, 200] width 142 height 11
paste input "27262822074"
type input "27262822074"
click at [733, 202] on div at bounding box center [734, 201] width 6 height 3
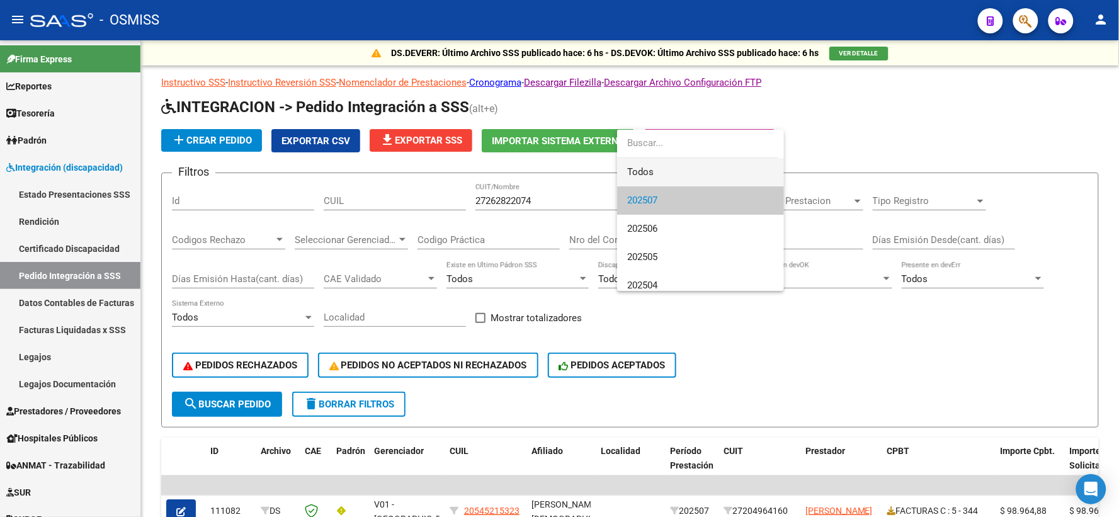
click at [642, 166] on span "Todos" at bounding box center [700, 172] width 147 height 28
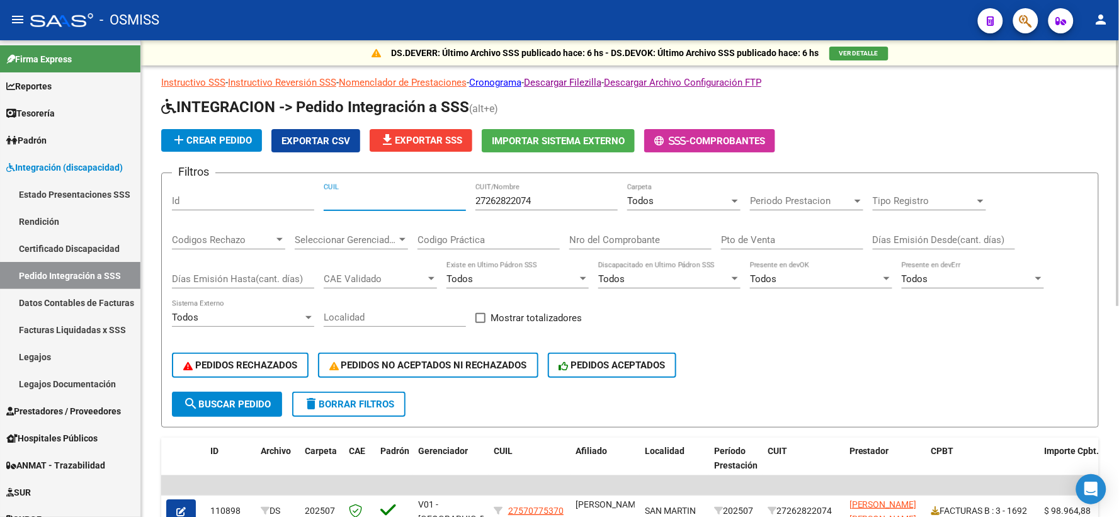
click at [382, 199] on input "CUIL" at bounding box center [395, 200] width 142 height 11
click at [337, 198] on input "CUIL" at bounding box center [395, 200] width 142 height 11
type input "27570775370"
click at [229, 398] on span "search Buscar Pedido" at bounding box center [226, 403] width 87 height 11
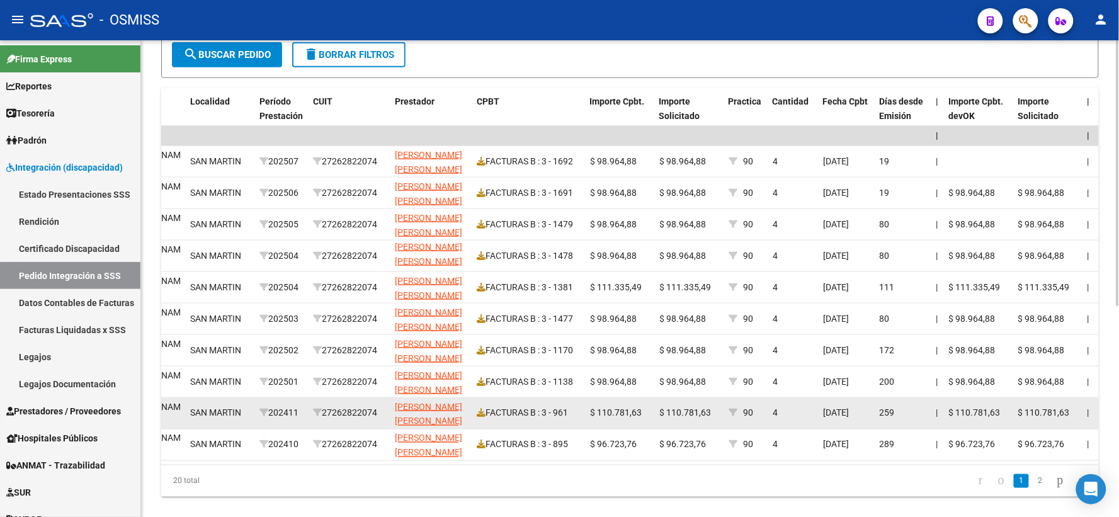
scroll to position [0, 453]
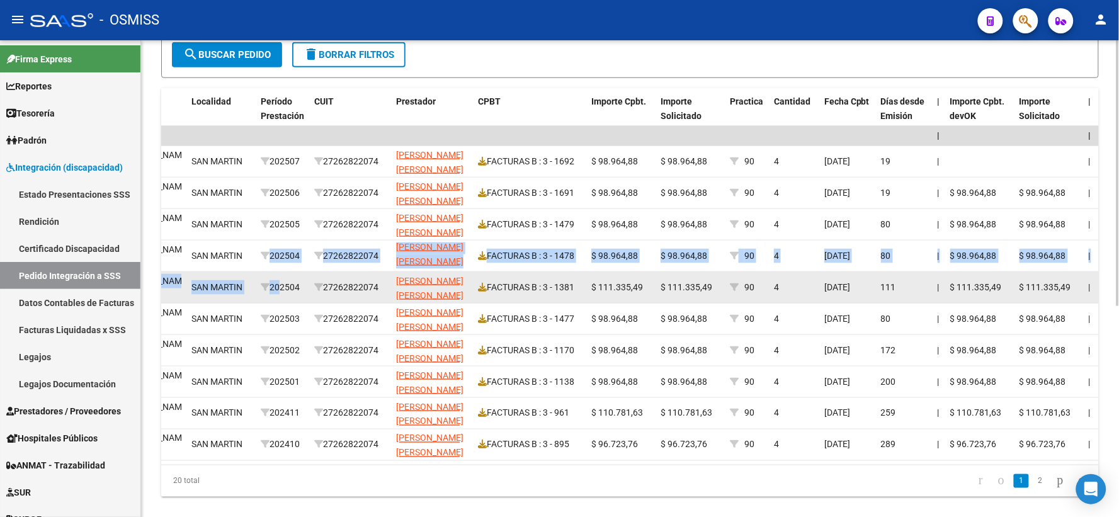
drag, startPoint x: 266, startPoint y: 254, endPoint x: 298, endPoint y: 278, distance: 40.0
click at [287, 278] on datatable-scroller "| | 110898 DS 202507 V01 - [PERSON_NAME] 27570775370 [PERSON_NAME] , [PERSON_NA…" at bounding box center [176, 293] width 937 height 335
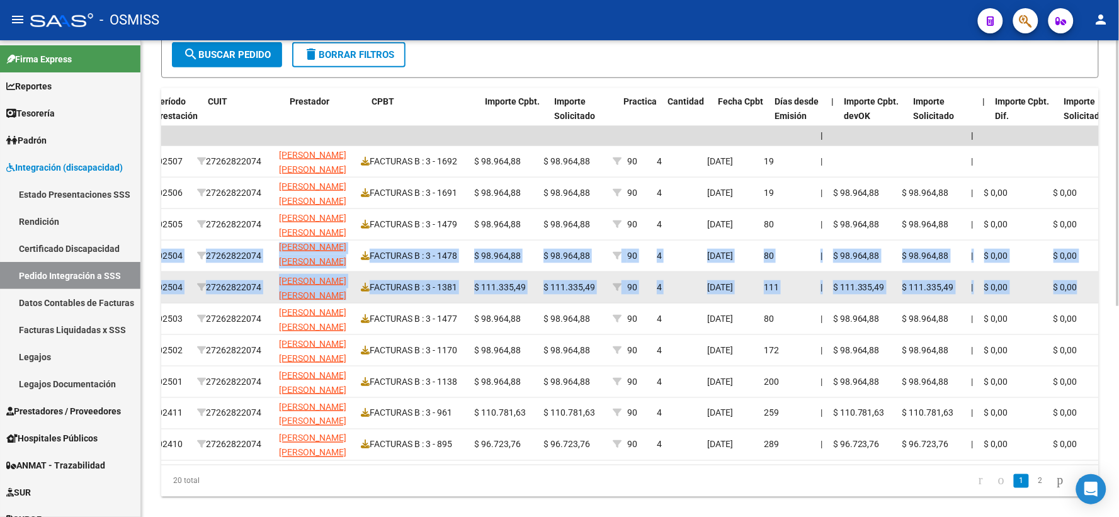
drag, startPoint x: 193, startPoint y: 252, endPoint x: 1089, endPoint y: 288, distance: 897.1
click at [528, 288] on datatable-scroller "| | 110898 DS 202507 V01 - [PERSON_NAME] 27570775370 [PERSON_NAME] , [PERSON_NA…" at bounding box center [59, 293] width 937 height 335
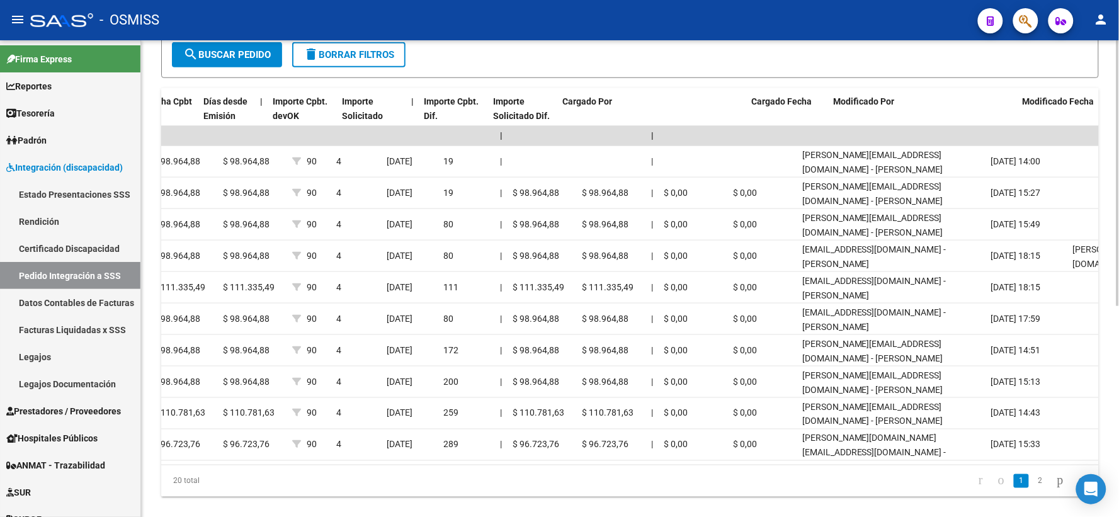
scroll to position [0, 1130]
